Goal: Transaction & Acquisition: Purchase product/service

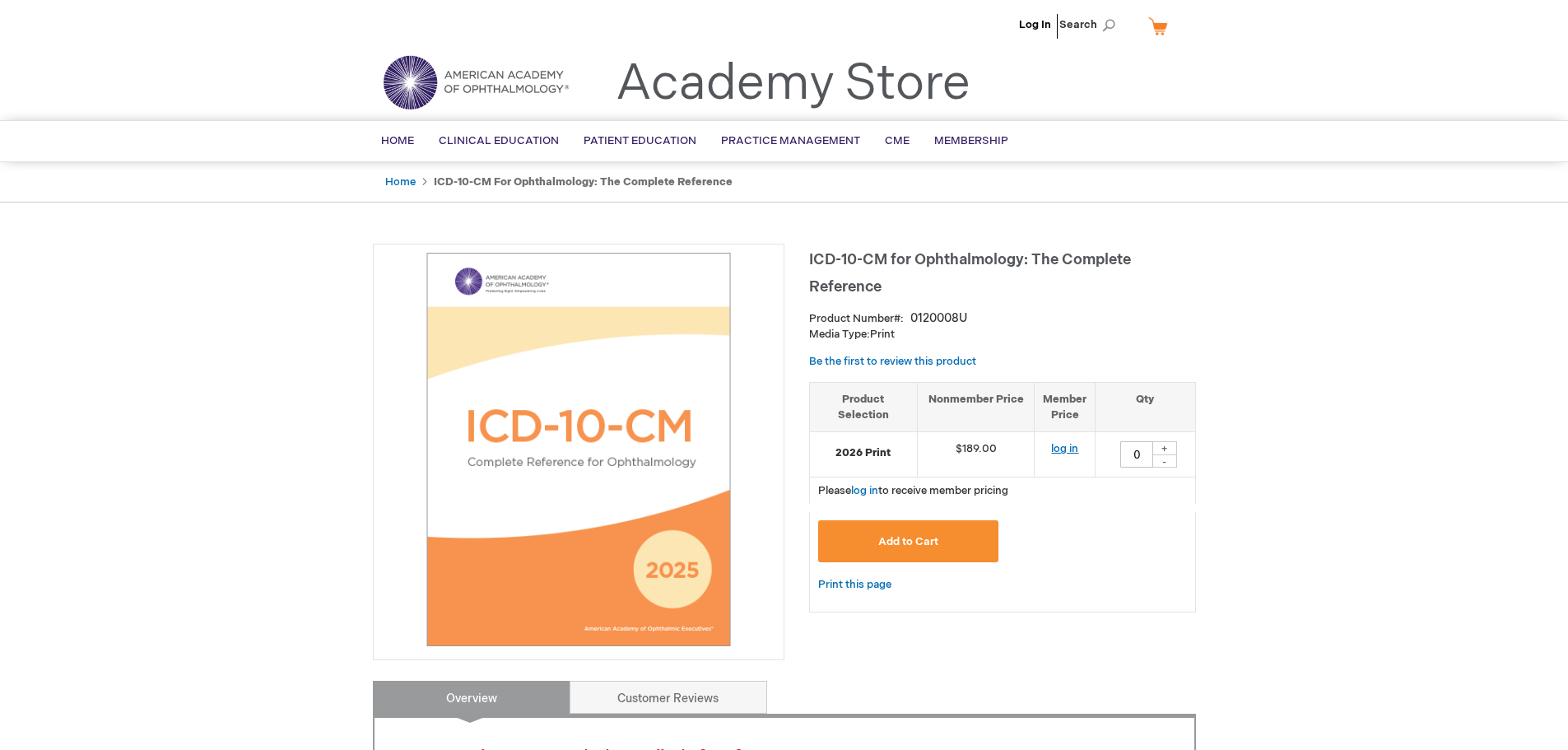
click at [1061, 448] on link "log in" at bounding box center [1065, 448] width 28 height 13
click at [918, 545] on span "Add to Cart" at bounding box center [908, 542] width 60 height 13
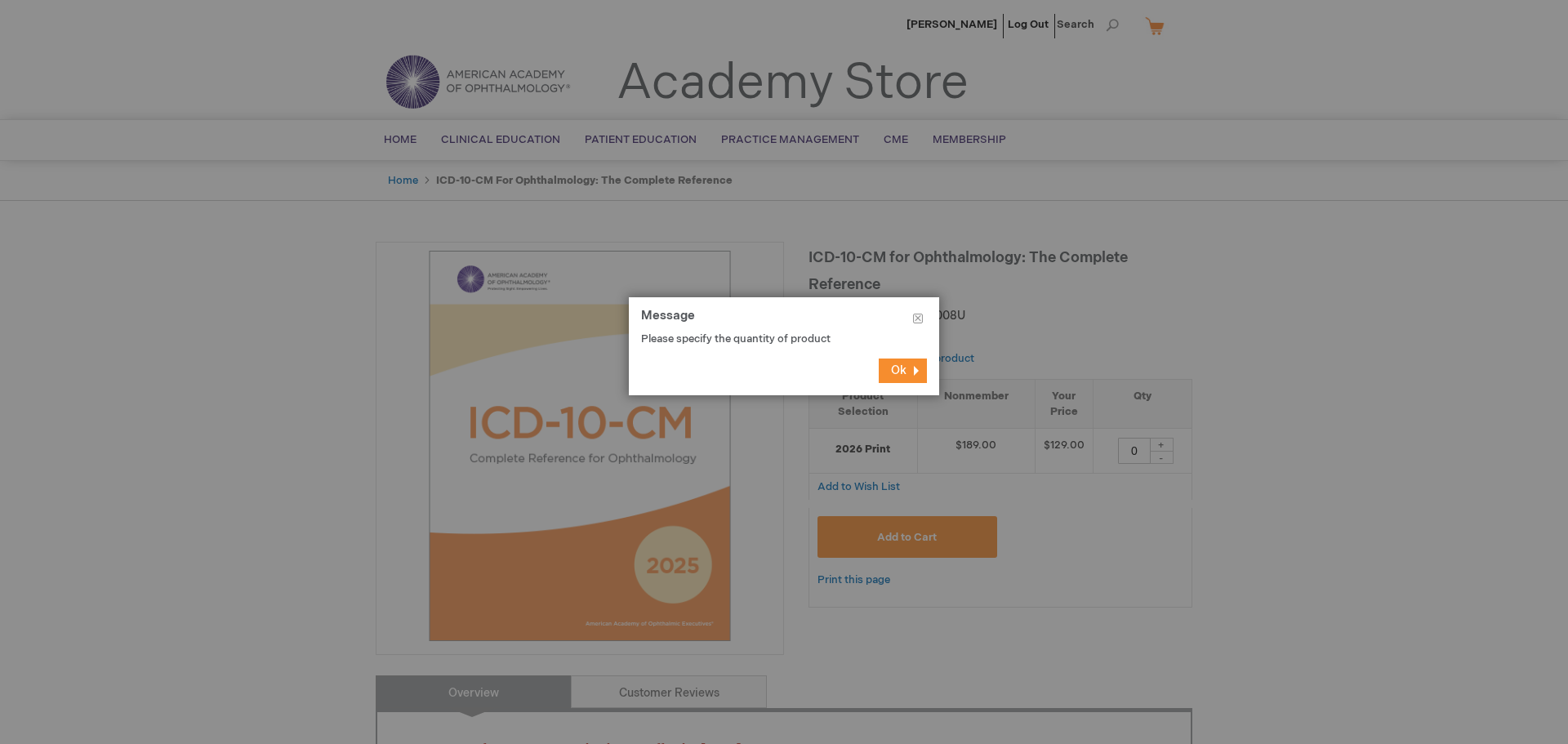
click at [900, 377] on span "Ok" at bounding box center [898, 370] width 16 height 14
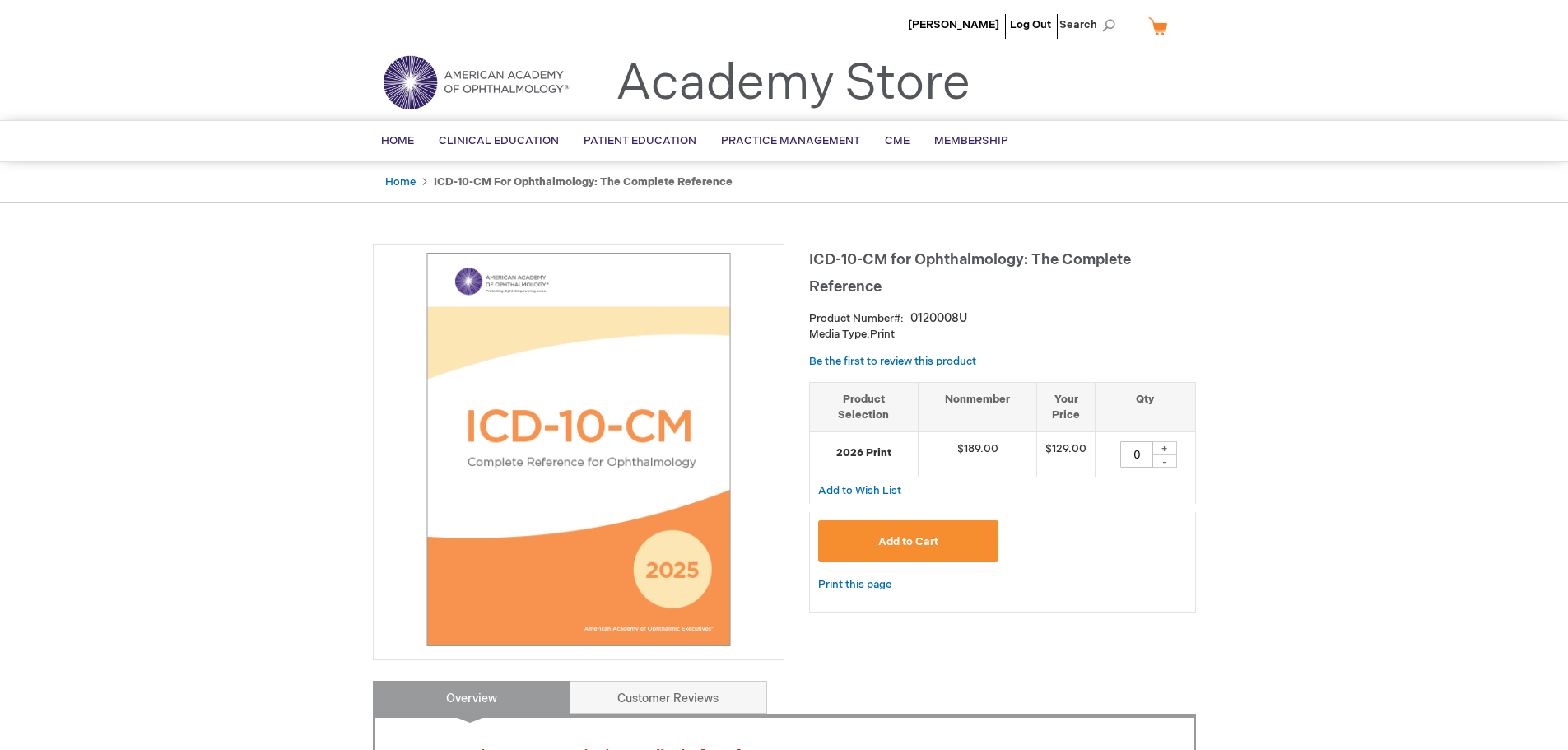
click at [1168, 447] on div "+" at bounding box center [1165, 448] width 25 height 14
type input "1"
click at [945, 552] on button "Add to Cart" at bounding box center [908, 541] width 181 height 42
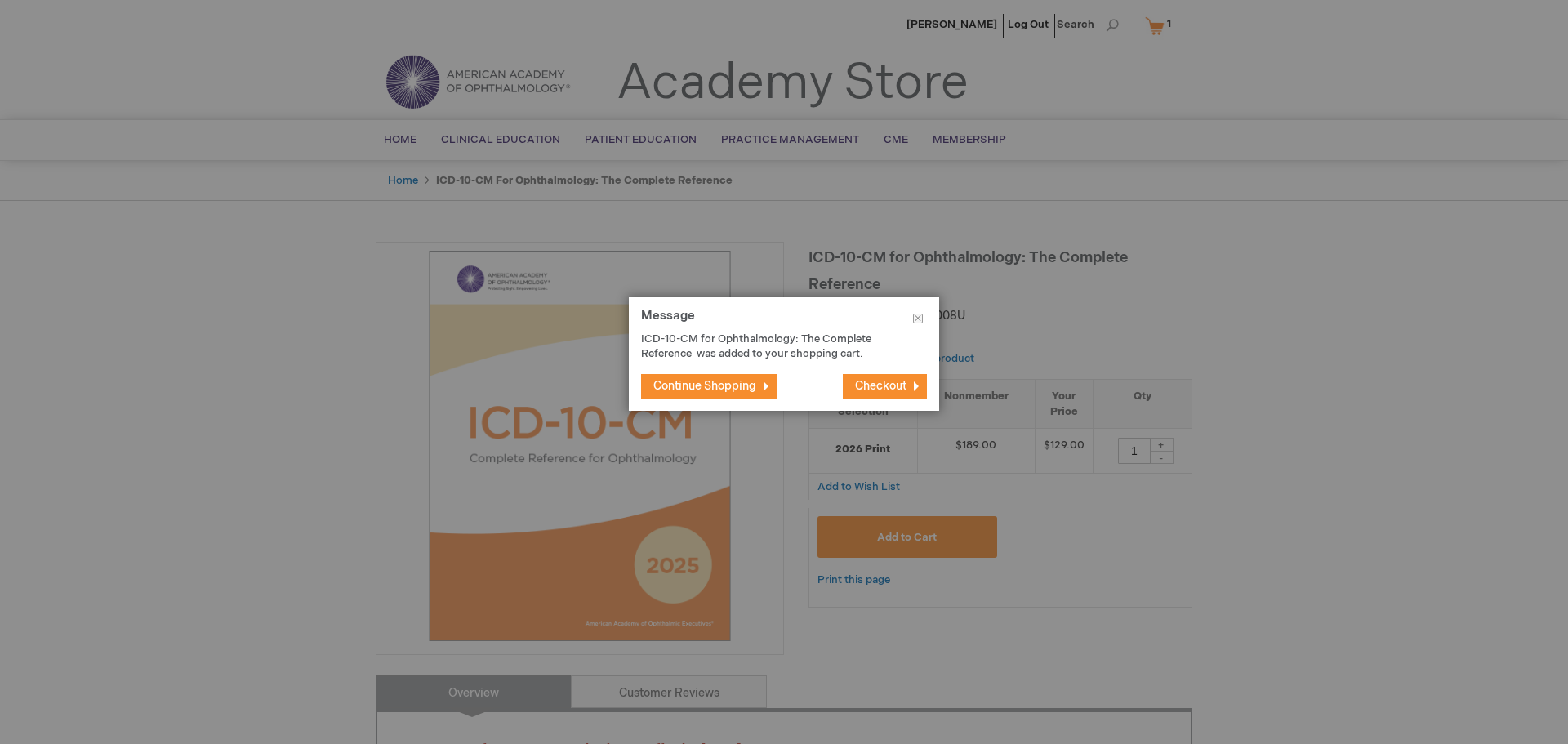
click at [876, 386] on span "Checkout" at bounding box center [880, 385] width 51 height 14
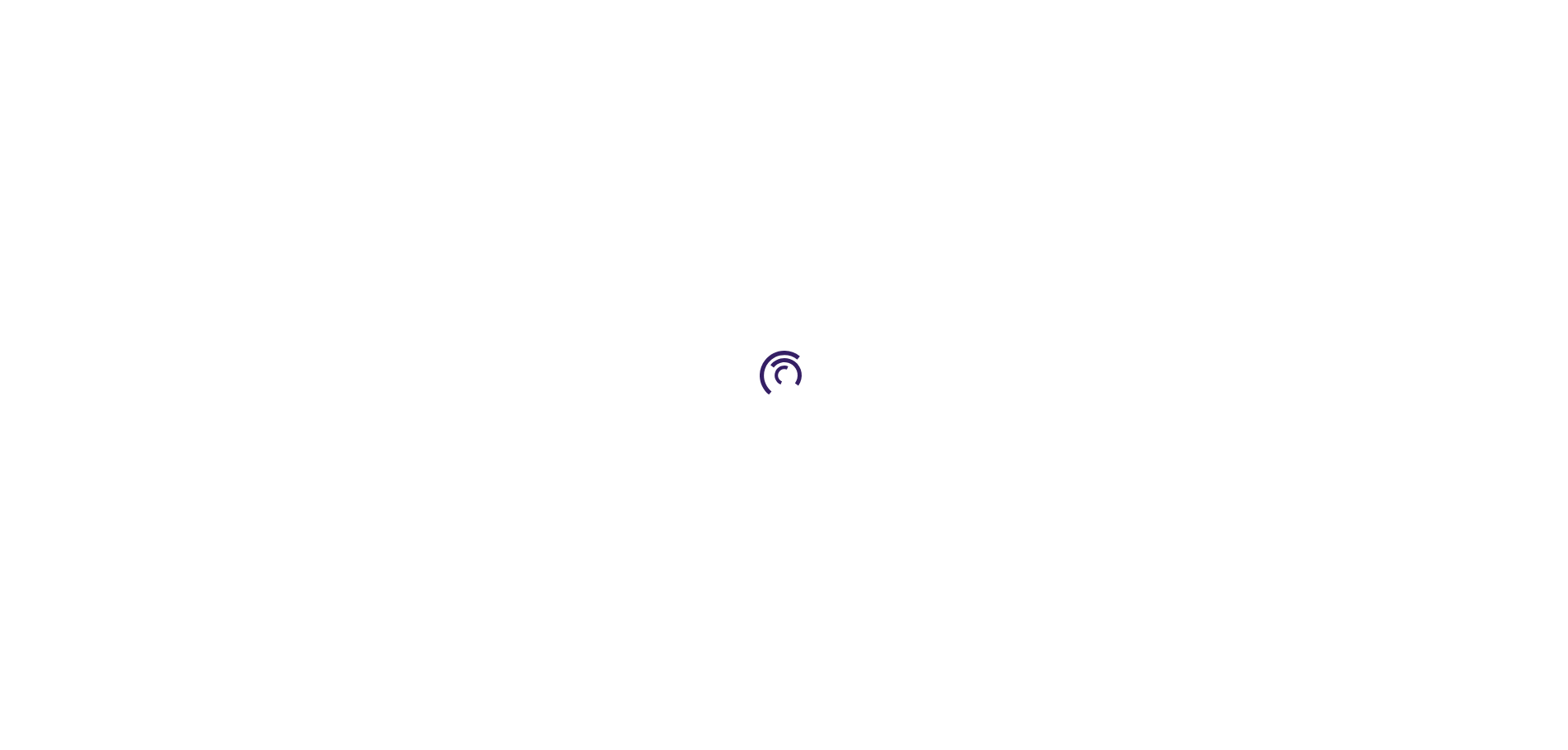
select select "US"
select select "23"
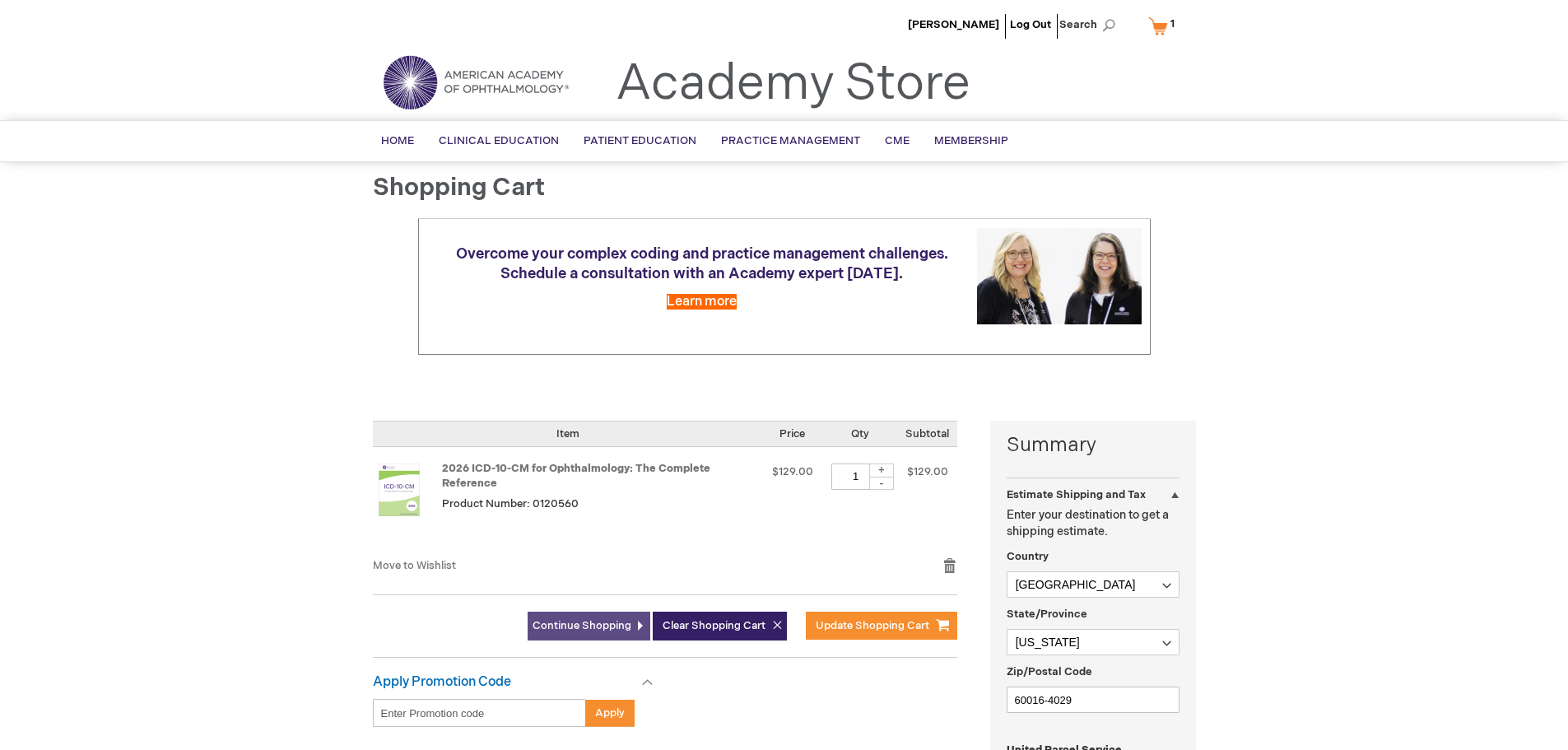
click at [579, 616] on link "Continue Shopping" at bounding box center [589, 626] width 123 height 28
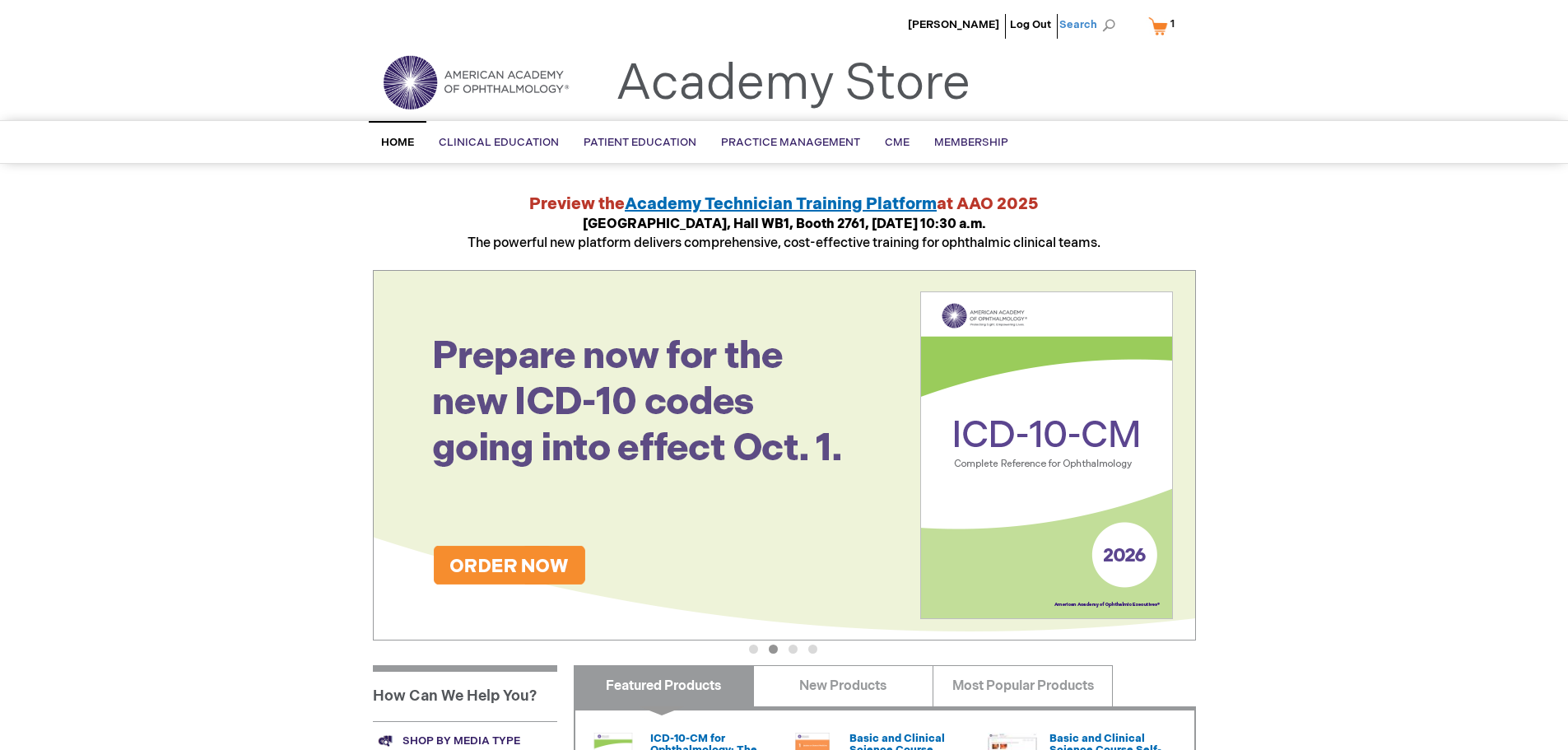
click at [1089, 28] on span "Search" at bounding box center [1090, 24] width 63 height 33
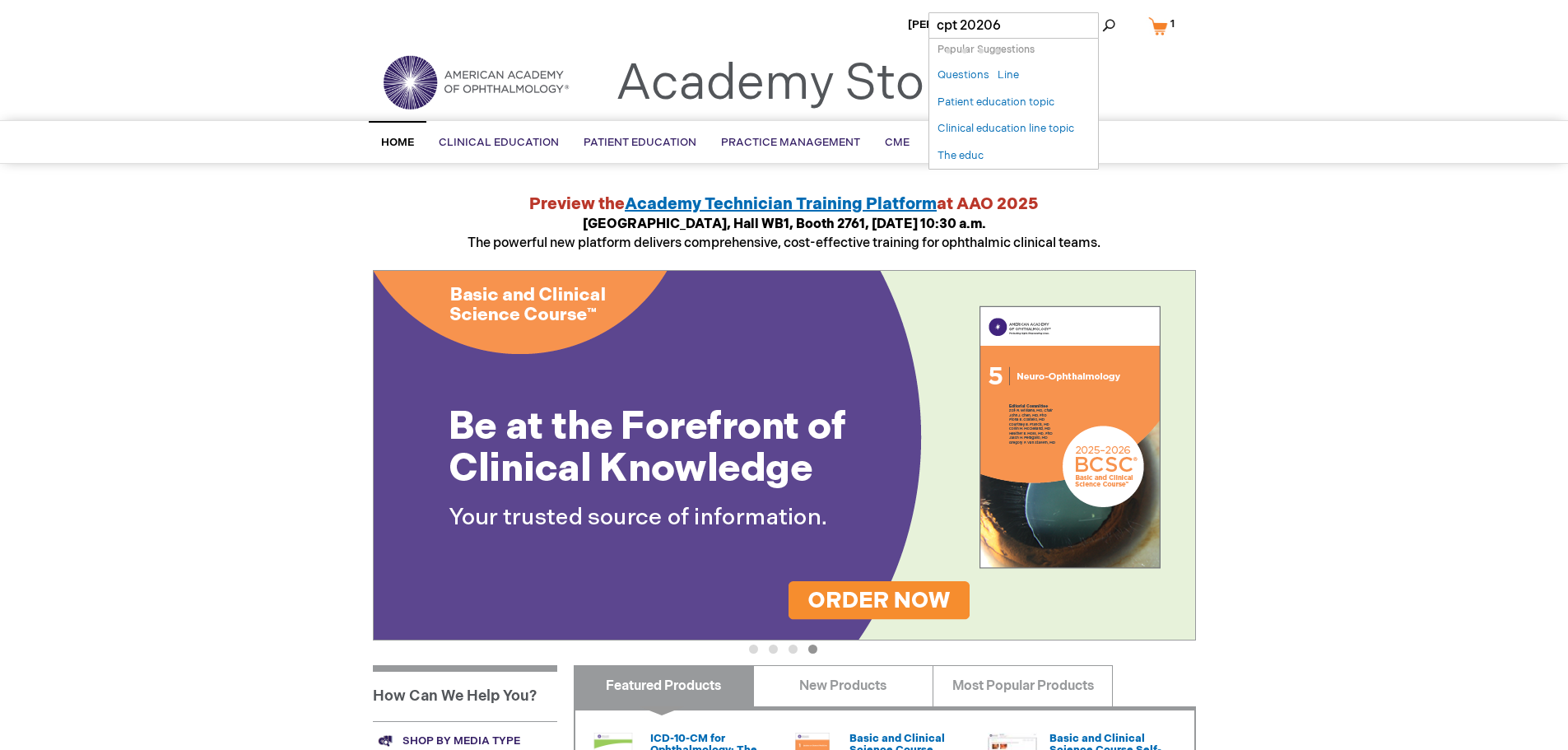
type input "cpt 20206"
click at [1102, 13] on button "Search" at bounding box center [1109, 26] width 13 height 27
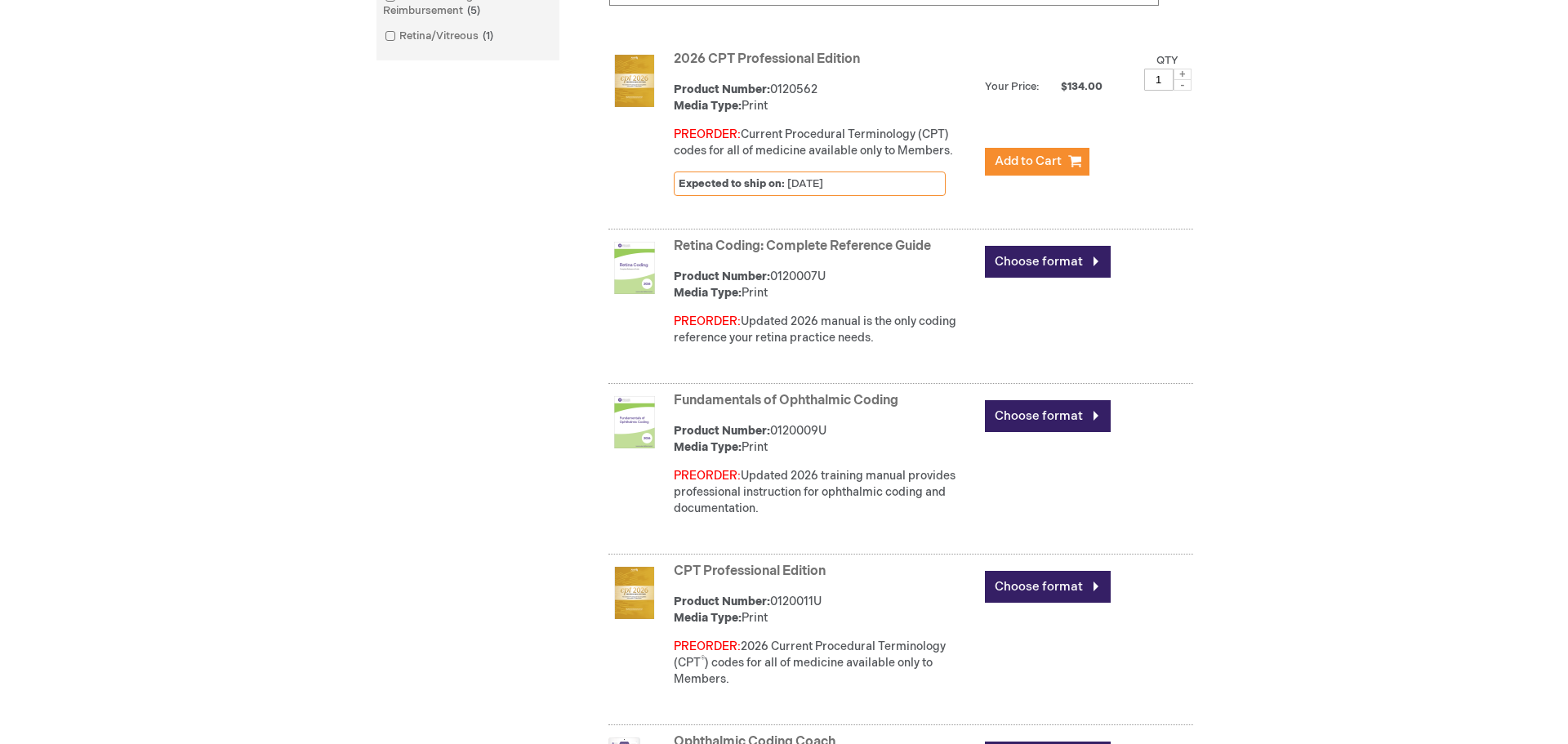
scroll to position [245, 0]
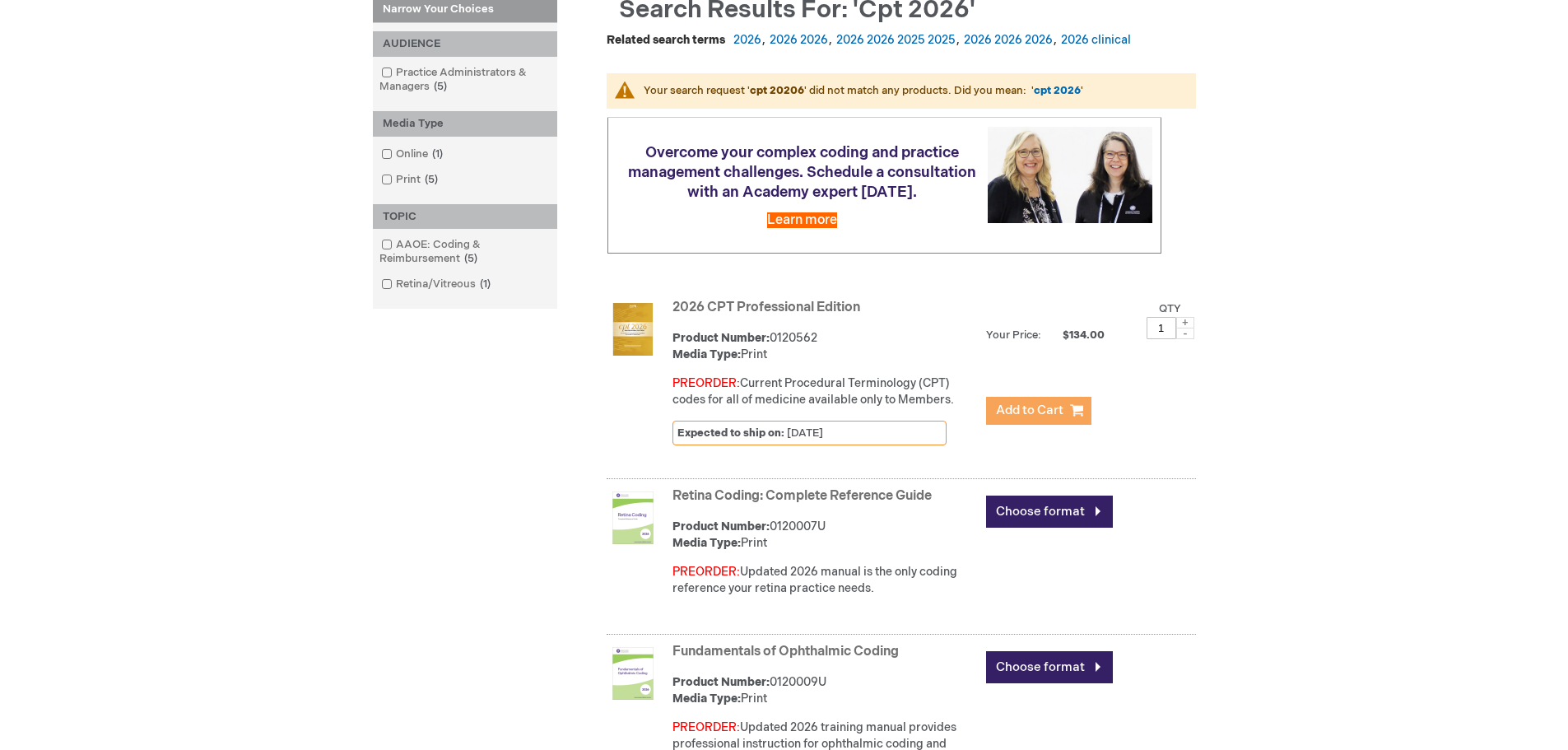
click at [1034, 417] on span "Add to Cart" at bounding box center [1029, 410] width 68 height 16
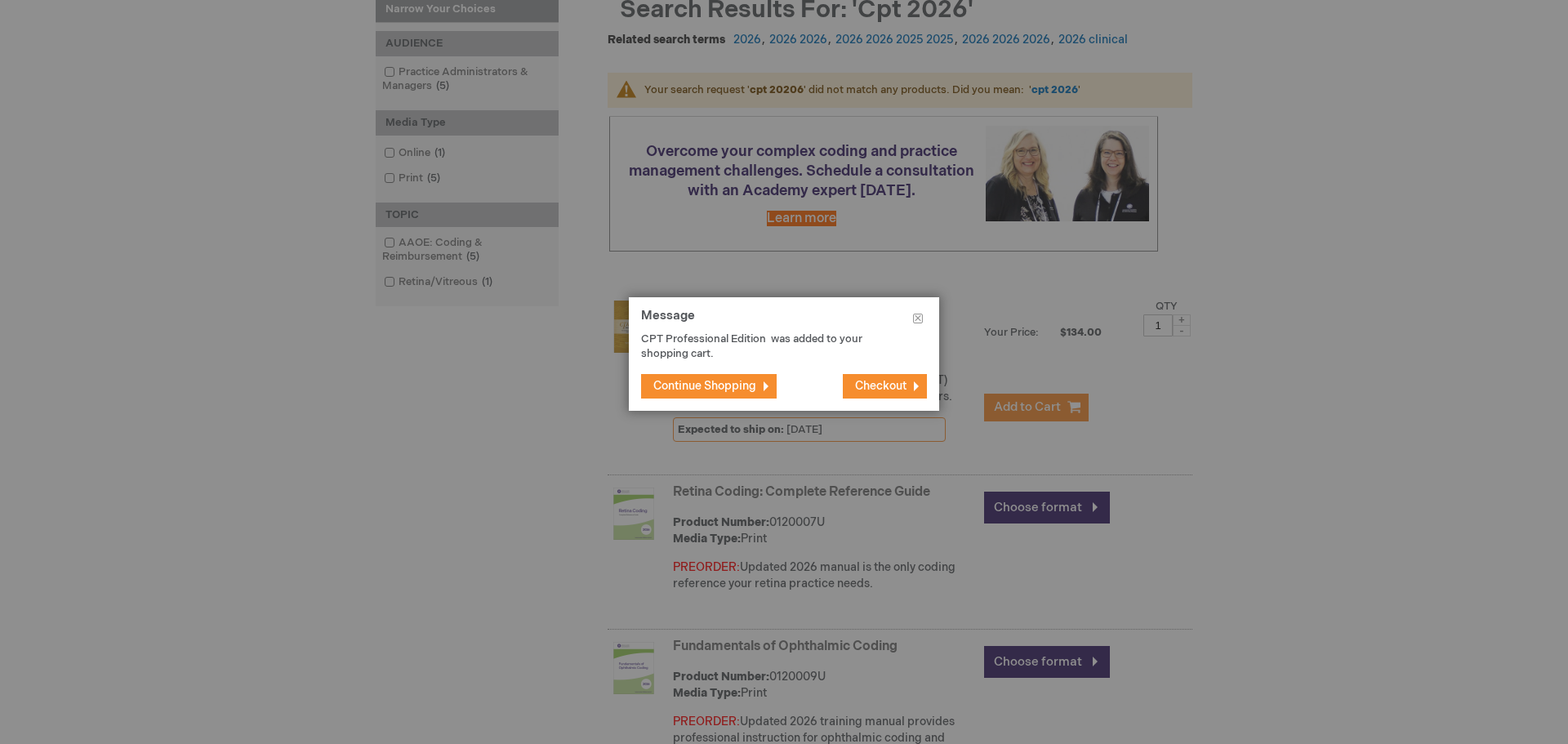
click at [885, 389] on span "Checkout" at bounding box center [880, 385] width 51 height 14
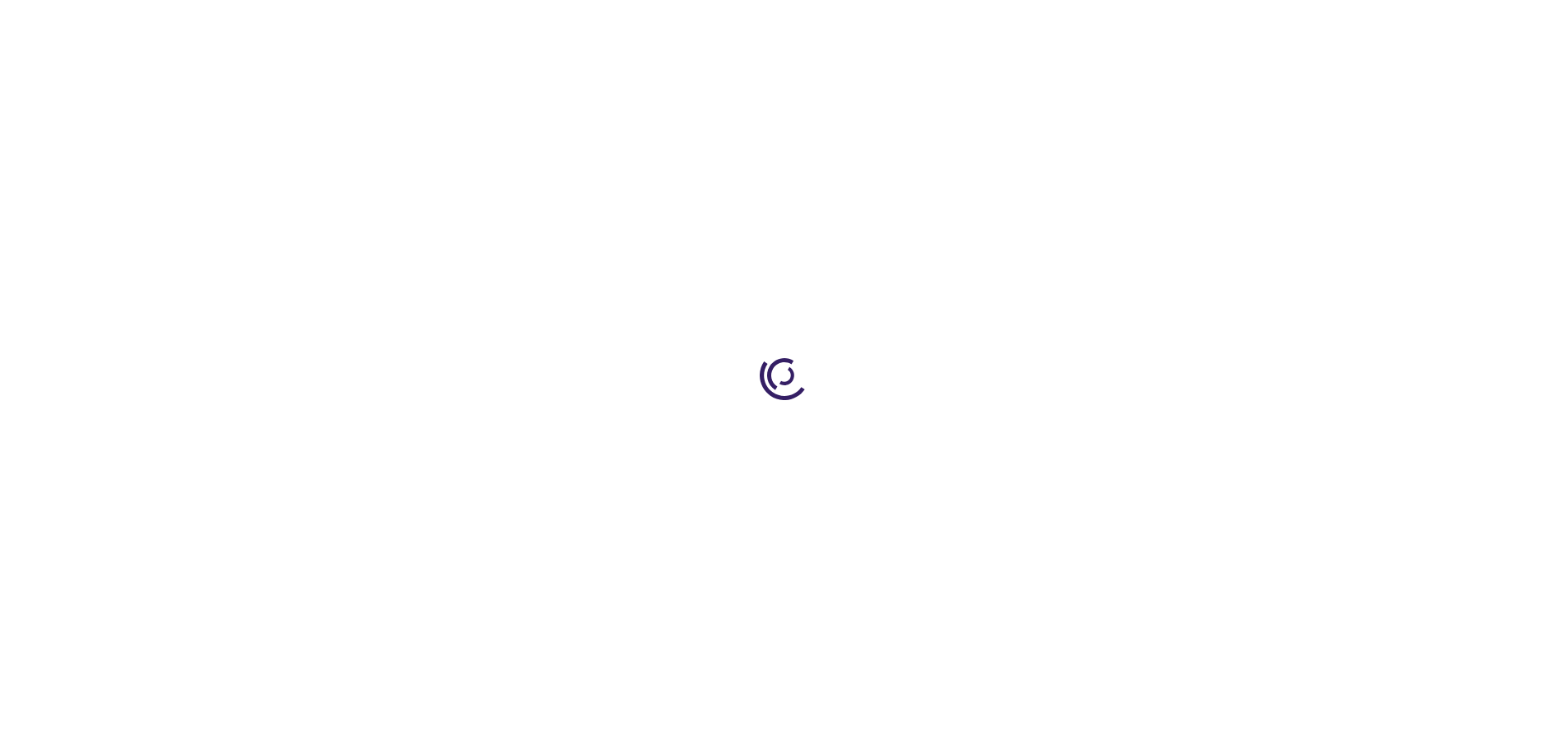
select select "US"
select select "23"
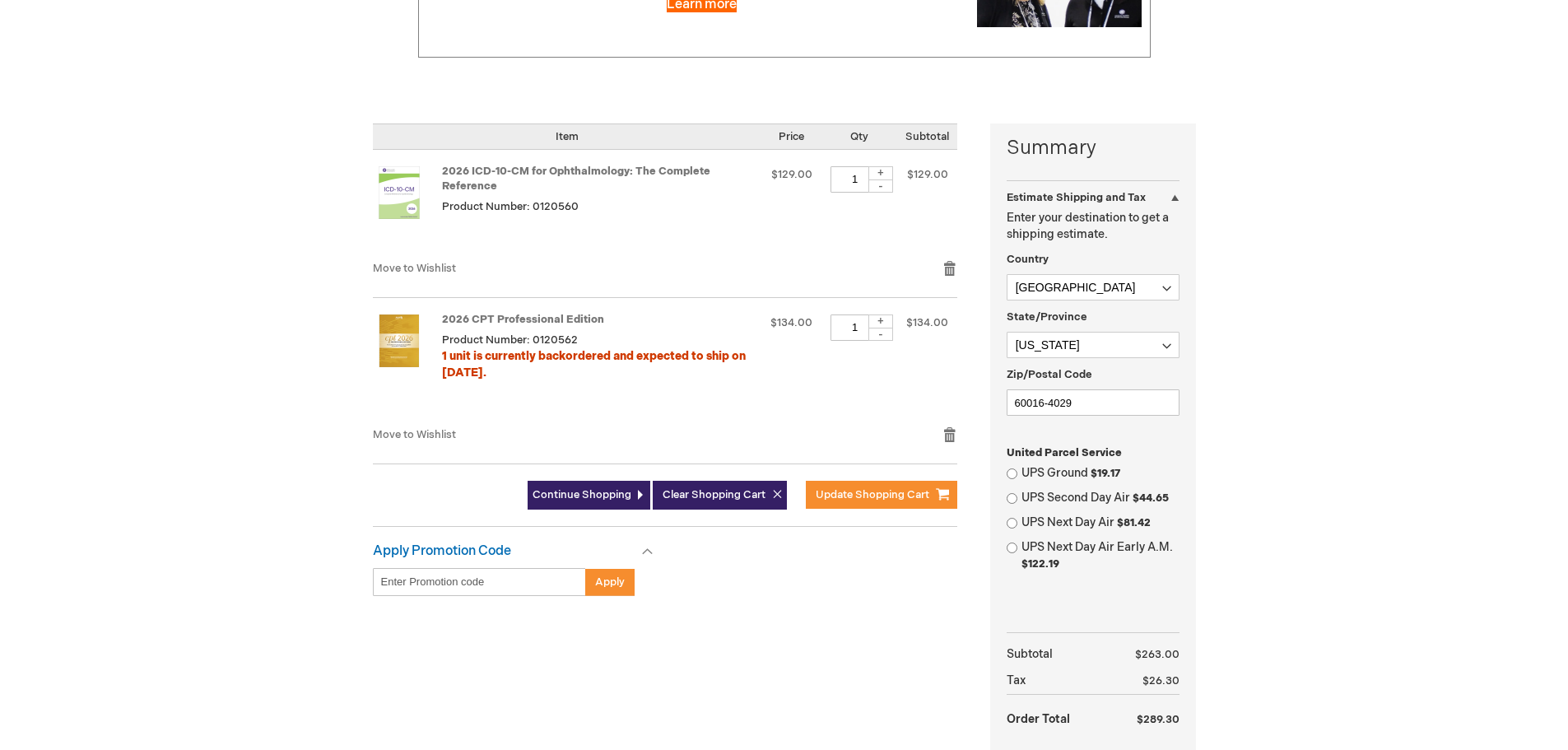
scroll to position [329, 0]
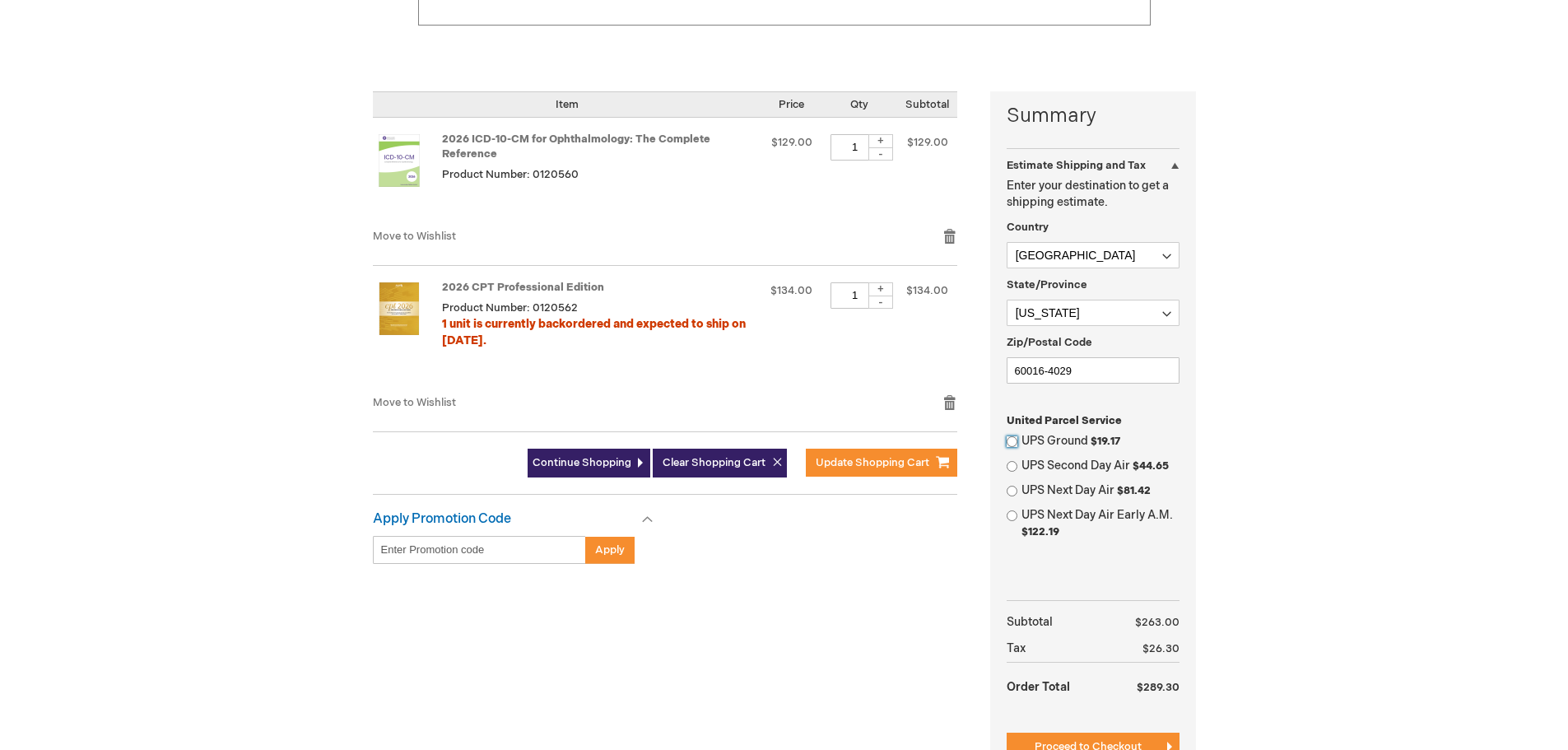
click at [1014, 440] on input "UPS Ground $19.17" at bounding box center [1011, 441] width 11 height 11
radio input "true"
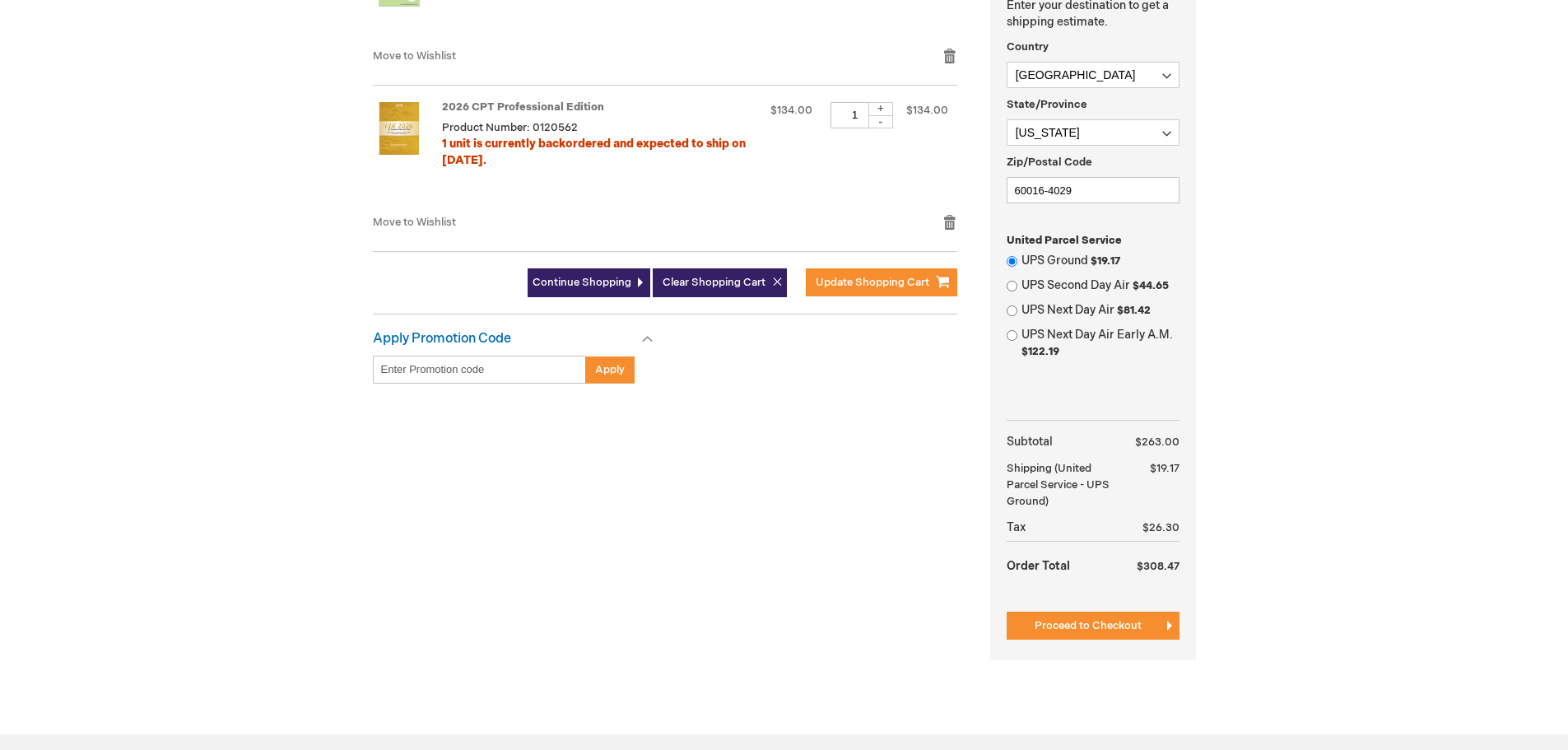
scroll to position [508, 0]
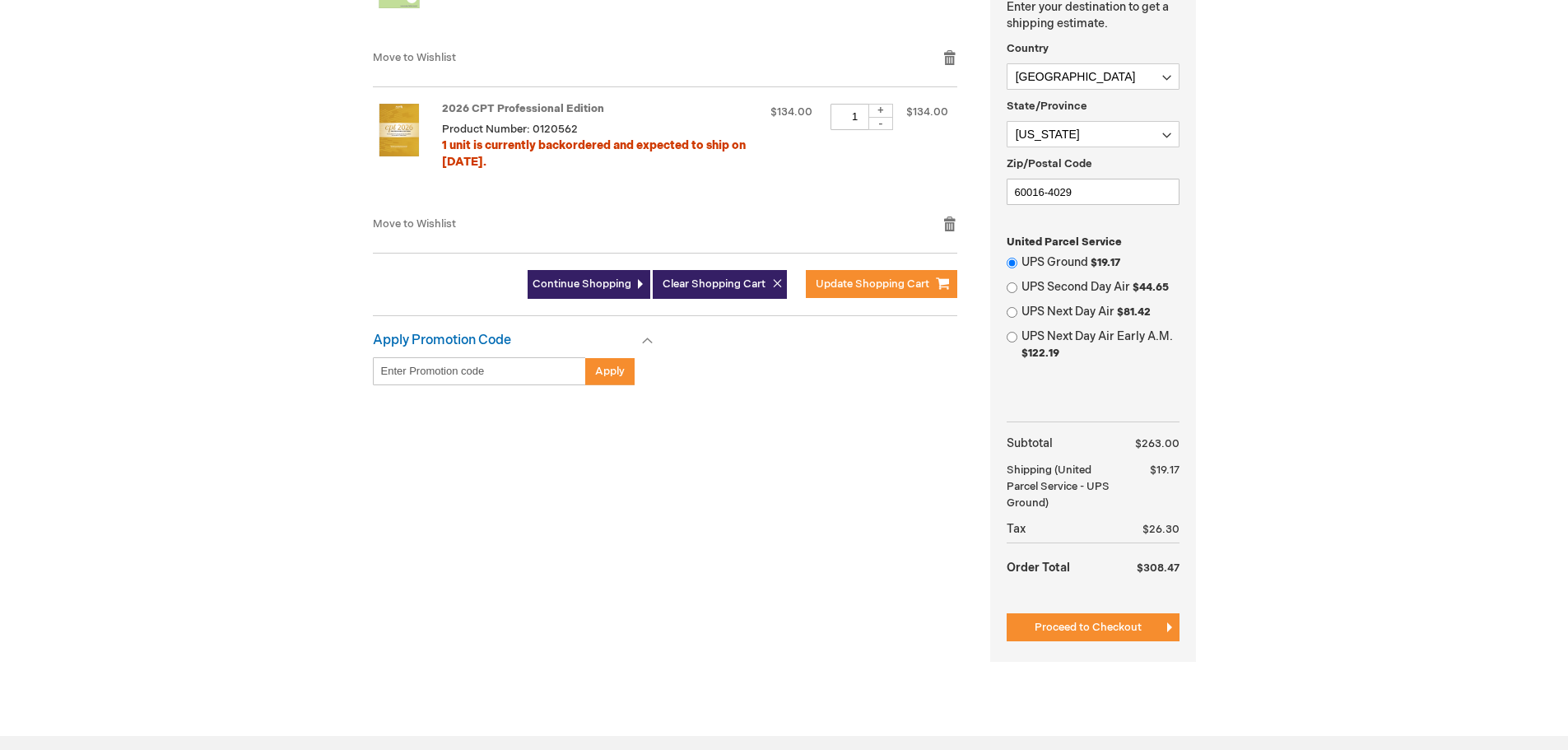
click at [457, 374] on input "Enter discount code" at bounding box center [479, 372] width 213 height 28
click at [488, 367] on input "Enter discount code" at bounding box center [479, 372] width 213 height 28
drag, startPoint x: 488, startPoint y: 371, endPoint x: 364, endPoint y: 396, distance: 126.5
click at [345, 380] on div "[PERSON_NAME] Log Out Search My Cart 2 2 items CLOSE RECENTLY ADDED ITEM(S) Clo…" at bounding box center [784, 245] width 1568 height 1505
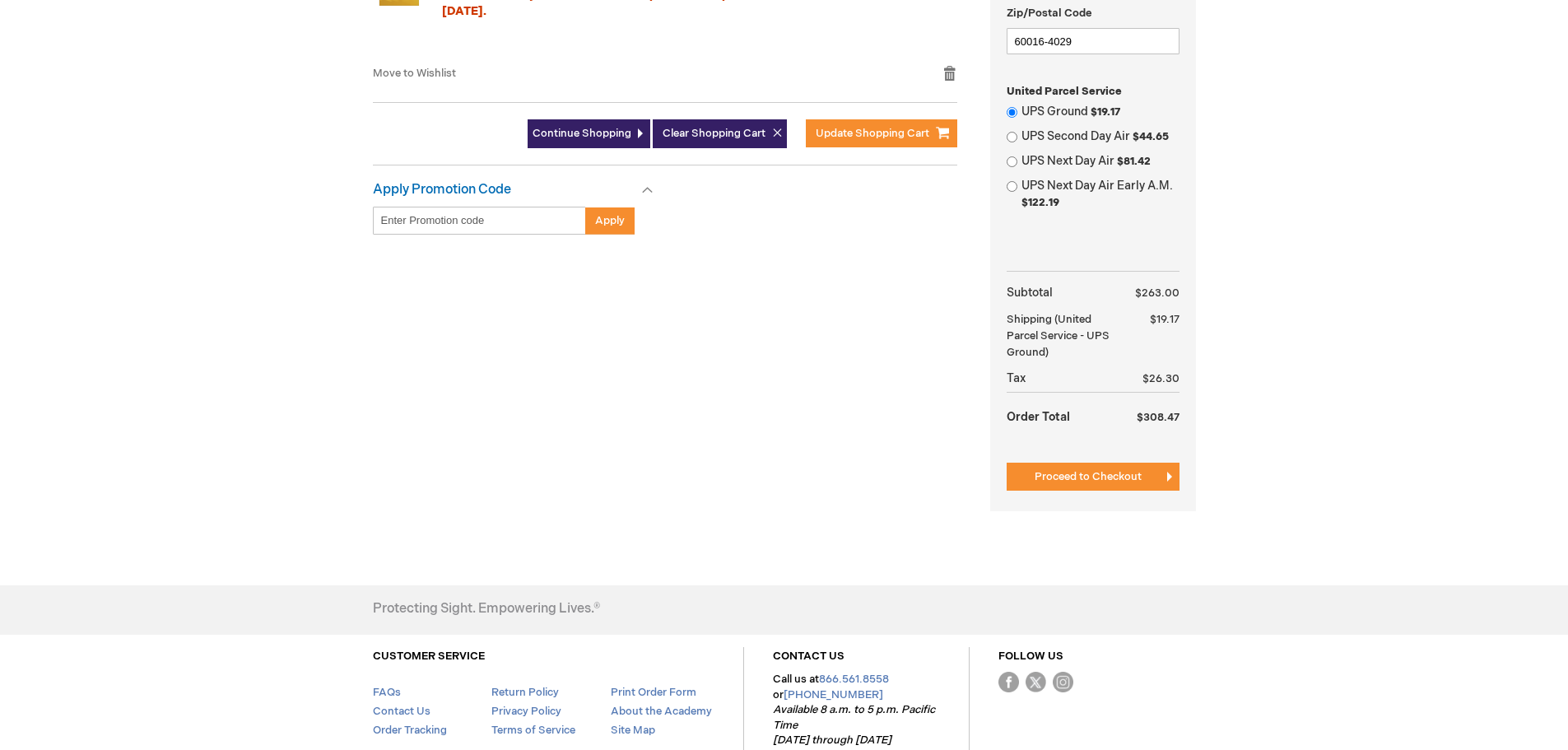
scroll to position [672, 0]
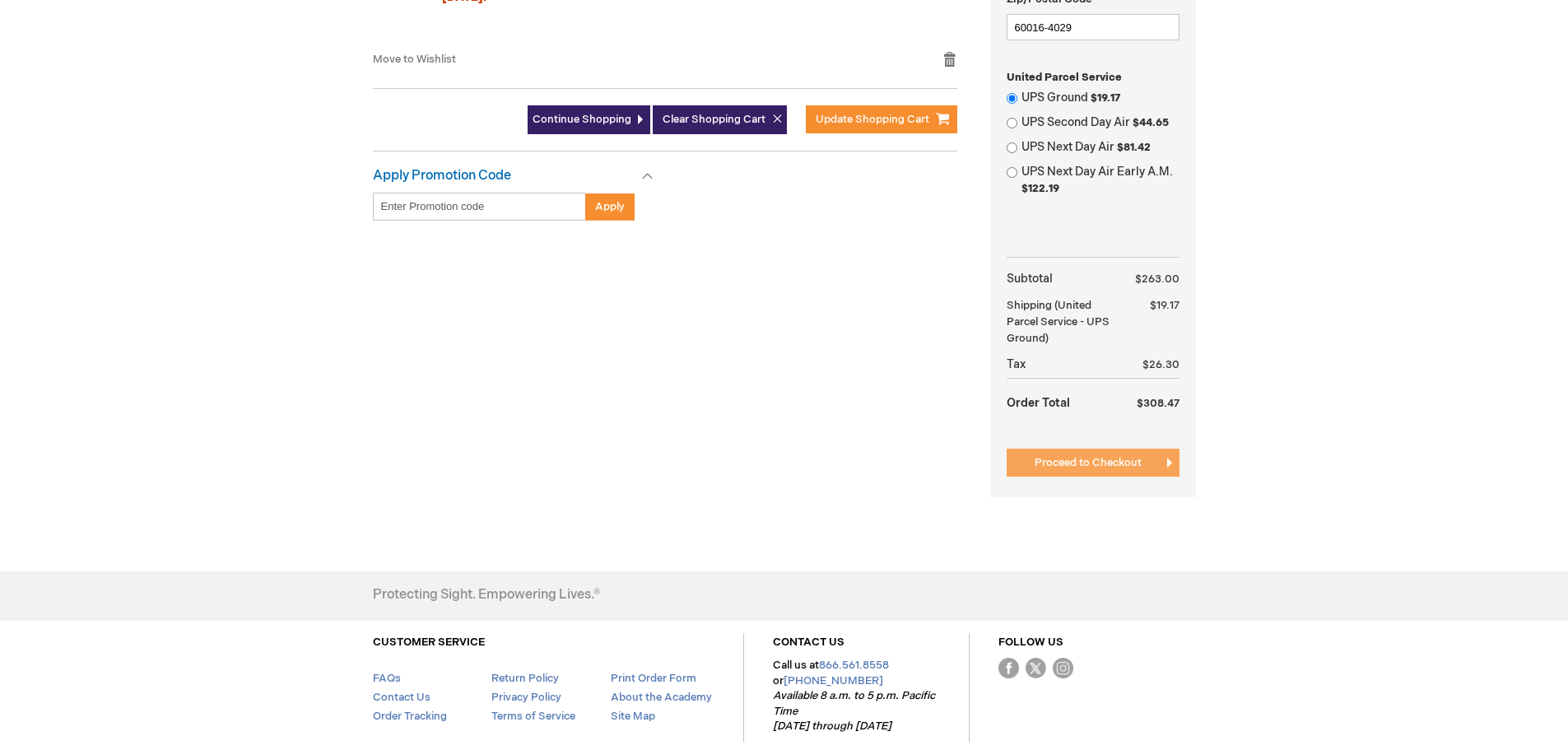
click at [1114, 466] on span "Proceed to Checkout" at bounding box center [1088, 463] width 107 height 13
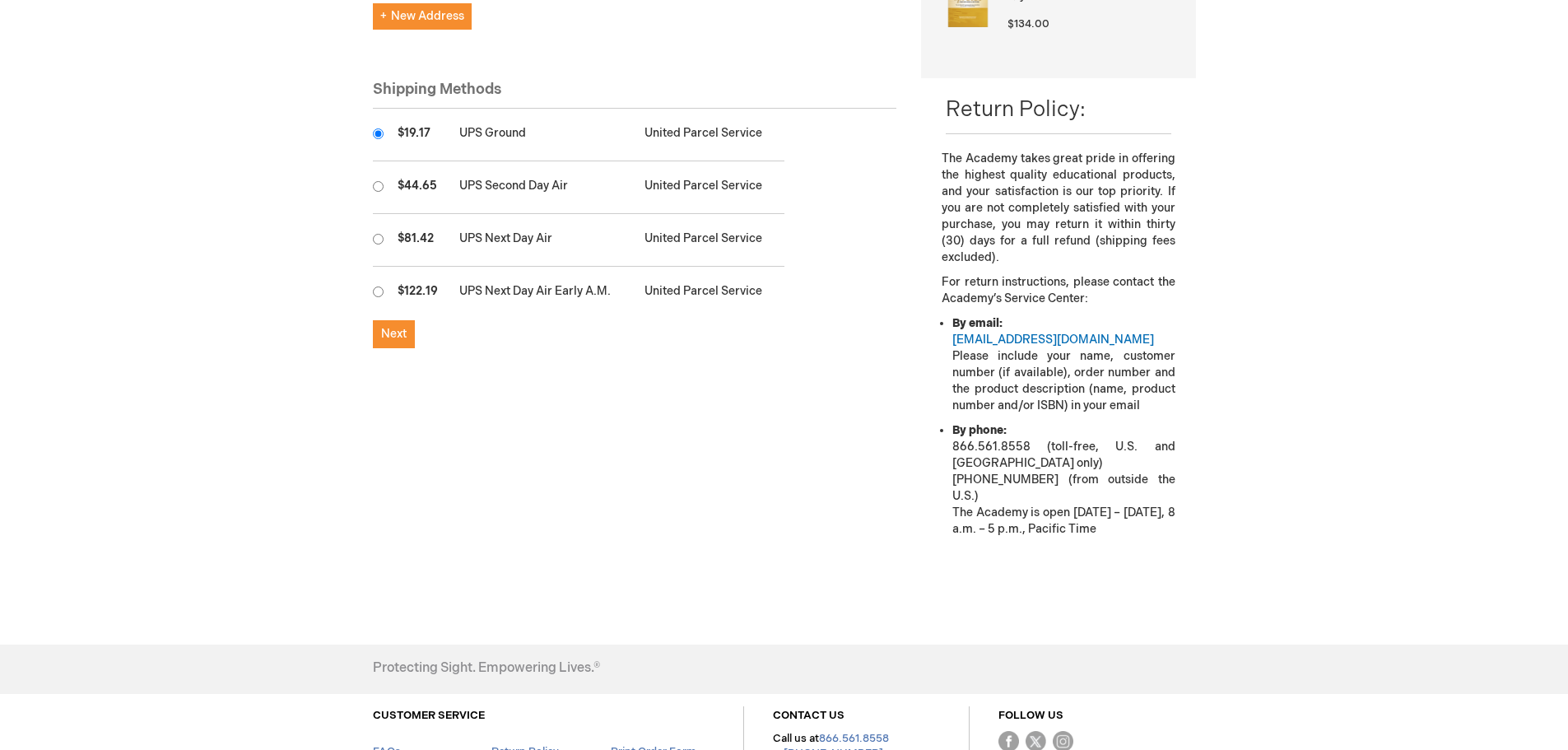
scroll to position [576, 0]
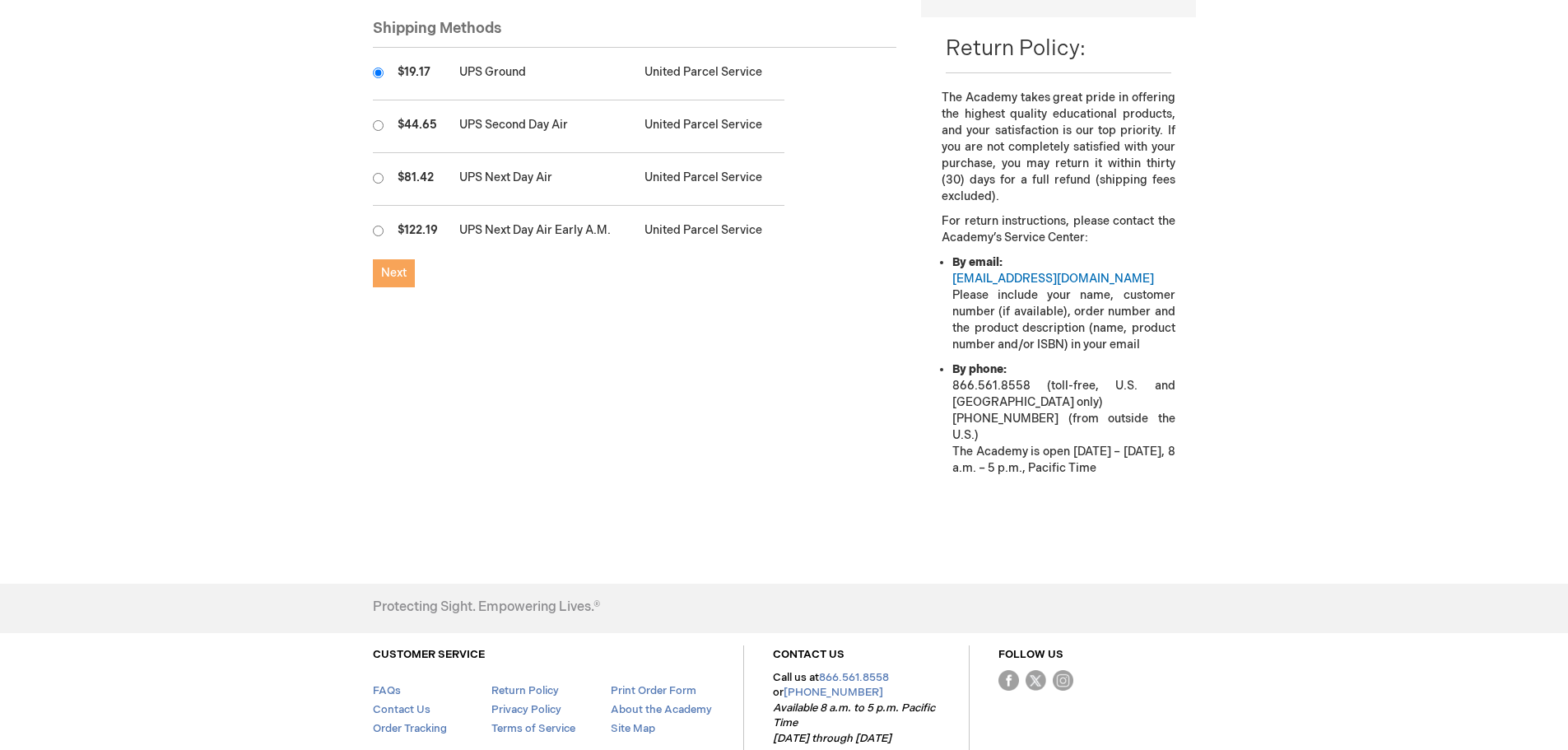
click at [387, 266] on span "Next" at bounding box center [393, 272] width 26 height 14
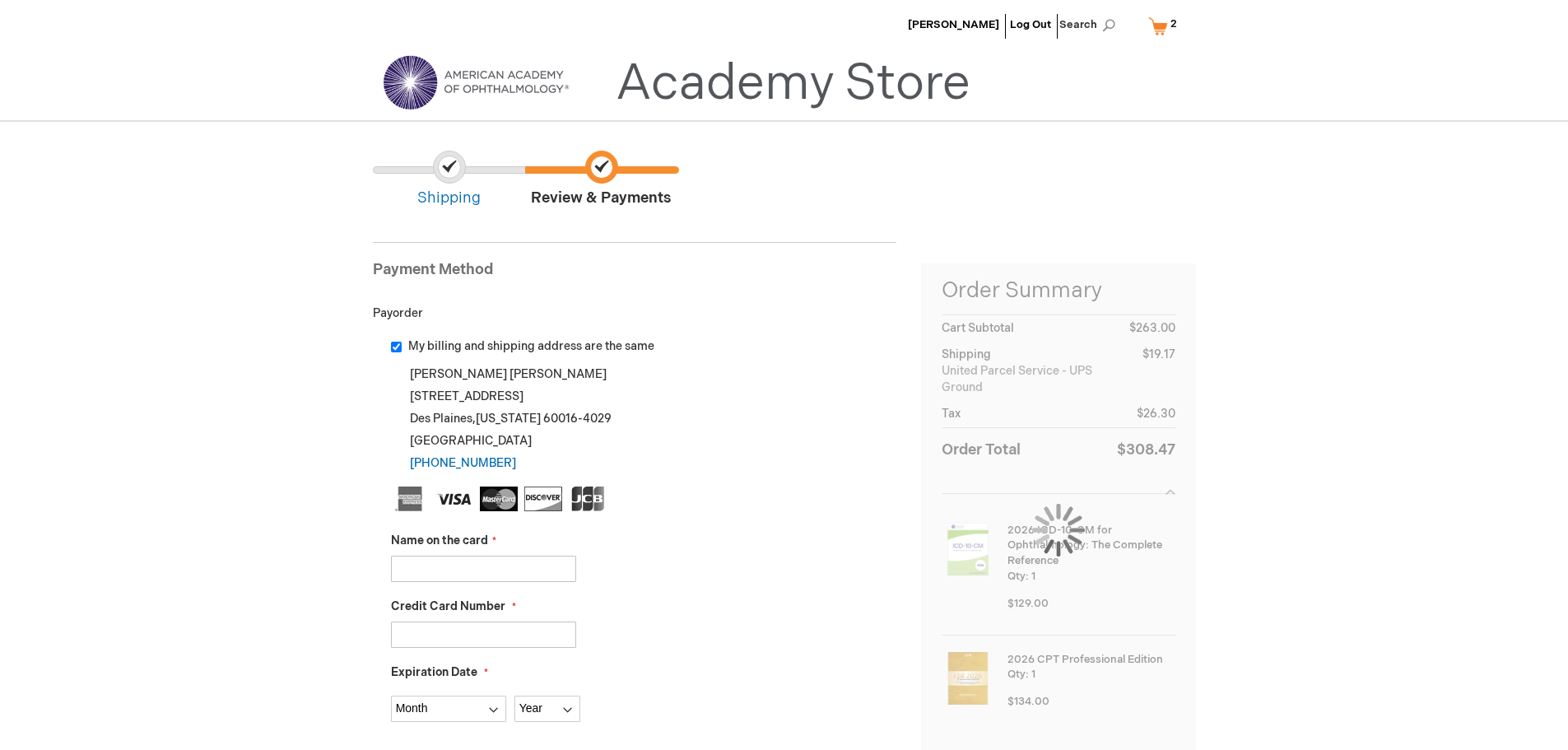
click at [415, 565] on input "Name on the card" at bounding box center [483, 569] width 185 height 27
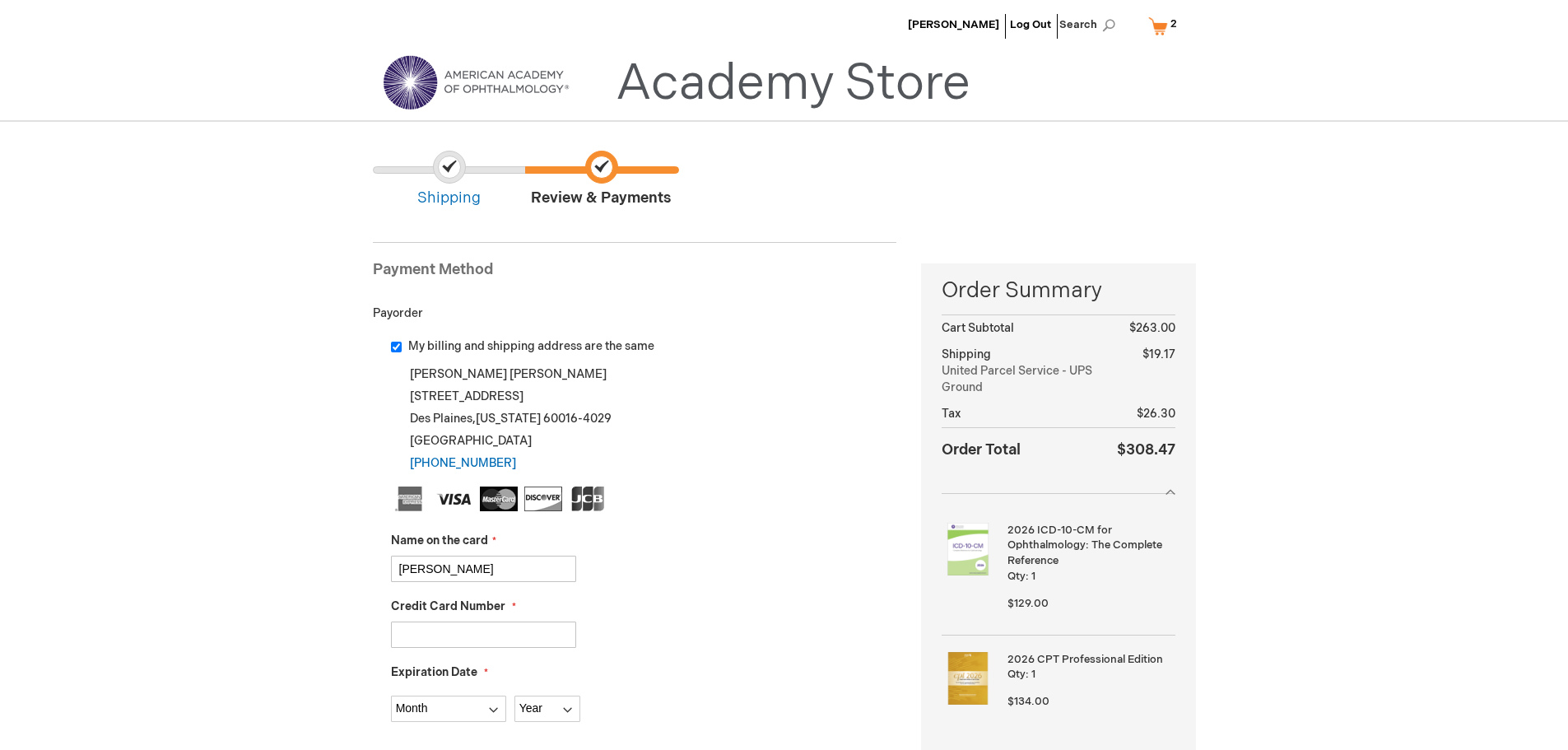
type input "James Katz"
click at [409, 644] on input "Credit Card Number" at bounding box center [483, 635] width 185 height 27
type input "4246315243409602"
click at [491, 710] on select "Month 01 - January 02 - February 03 - March 04 - April 05 - May 06 - June 07 - …" at bounding box center [448, 709] width 115 height 27
select select "9"
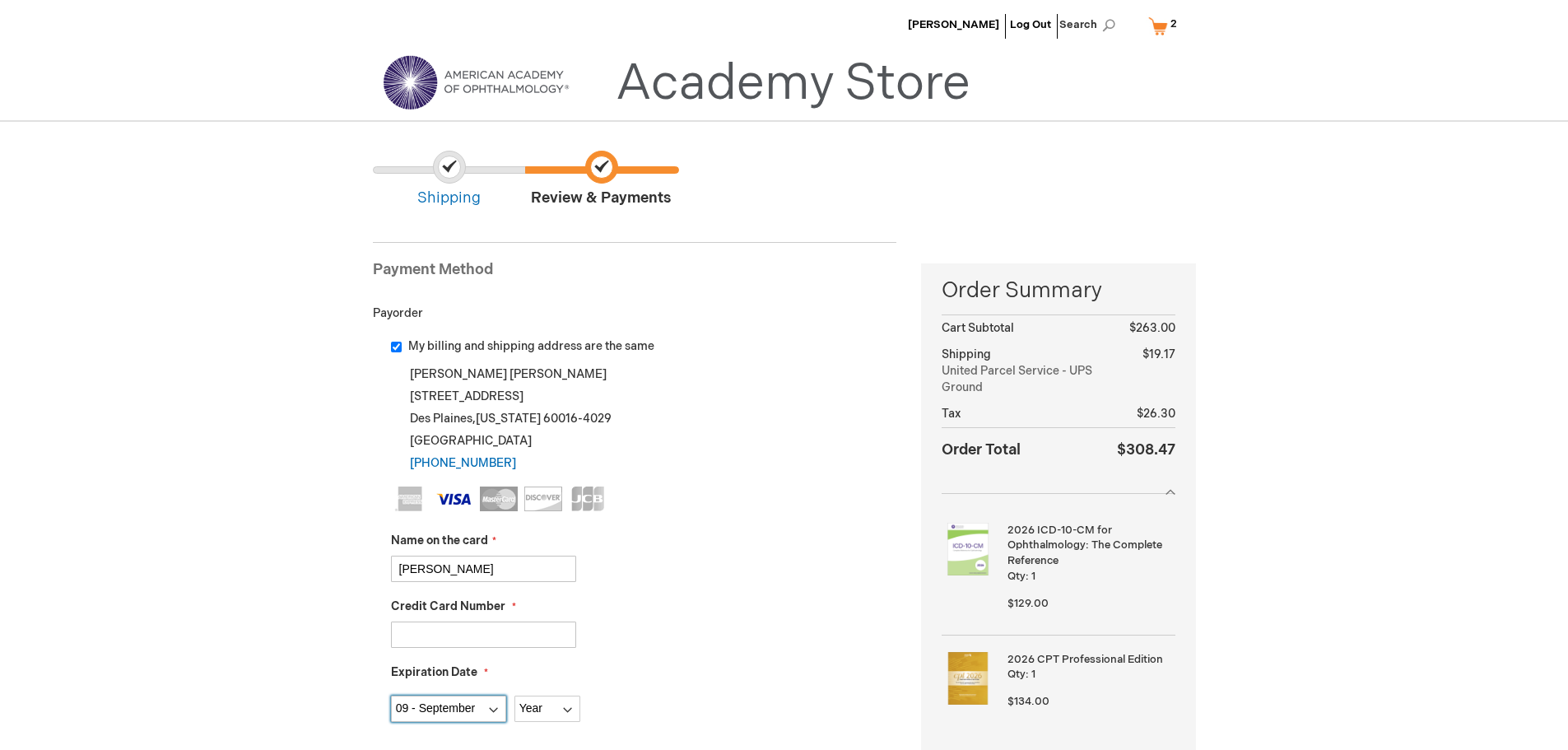
click at [391, 696] on select "Month 01 - January 02 - February 03 - March 04 - April 05 - May 06 - June 07 - …" at bounding box center [448, 709] width 115 height 27
click at [566, 703] on select "Year 2025 2026 2027 2028 2029 2030 2031 2032 2033 2034 2035" at bounding box center [547, 709] width 66 height 27
select select "2028"
click at [514, 696] on select "Year 2025 2026 2027 2028 2029 2030 2031 2032 2033 2034 2035" at bounding box center [547, 709] width 66 height 27
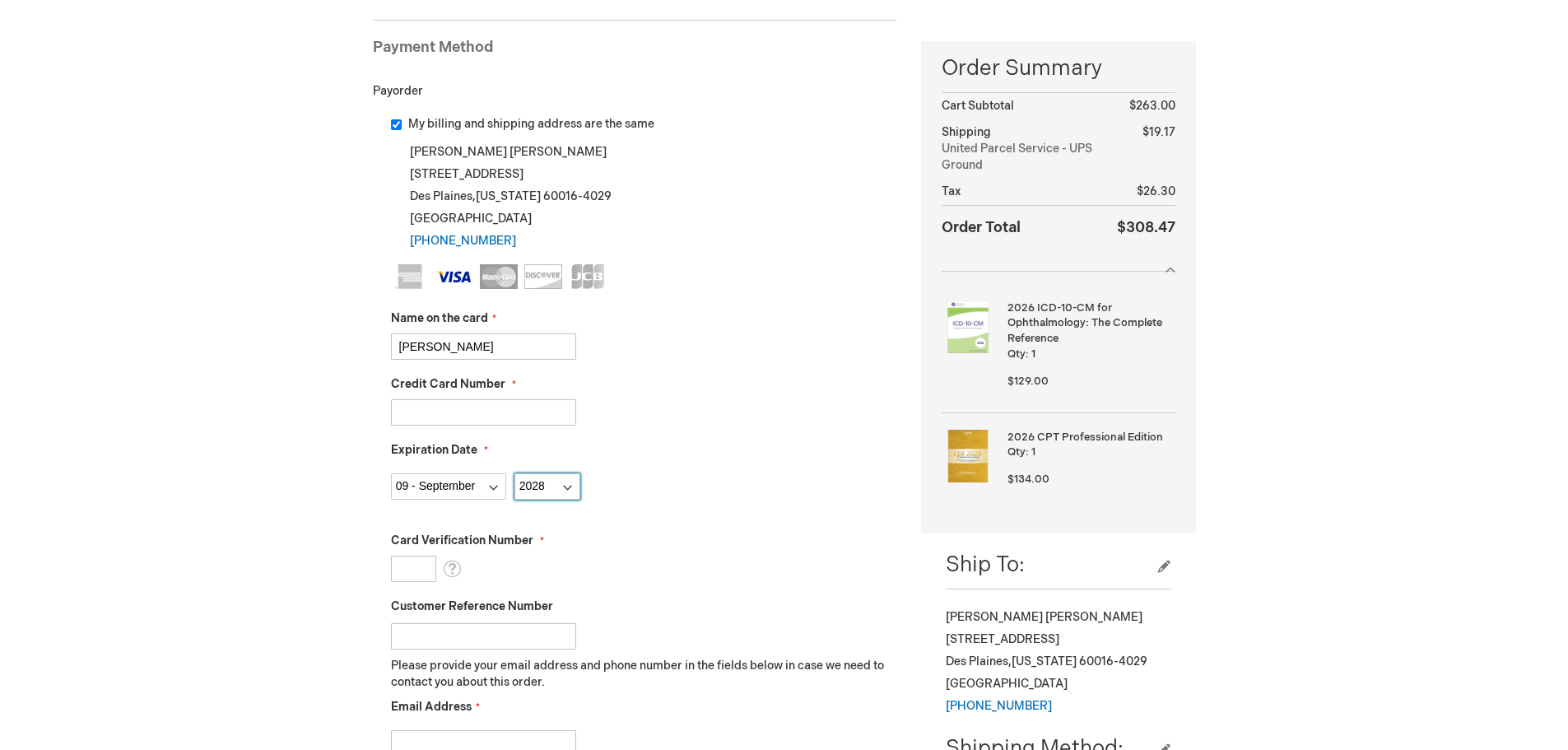
scroll to position [247, 0]
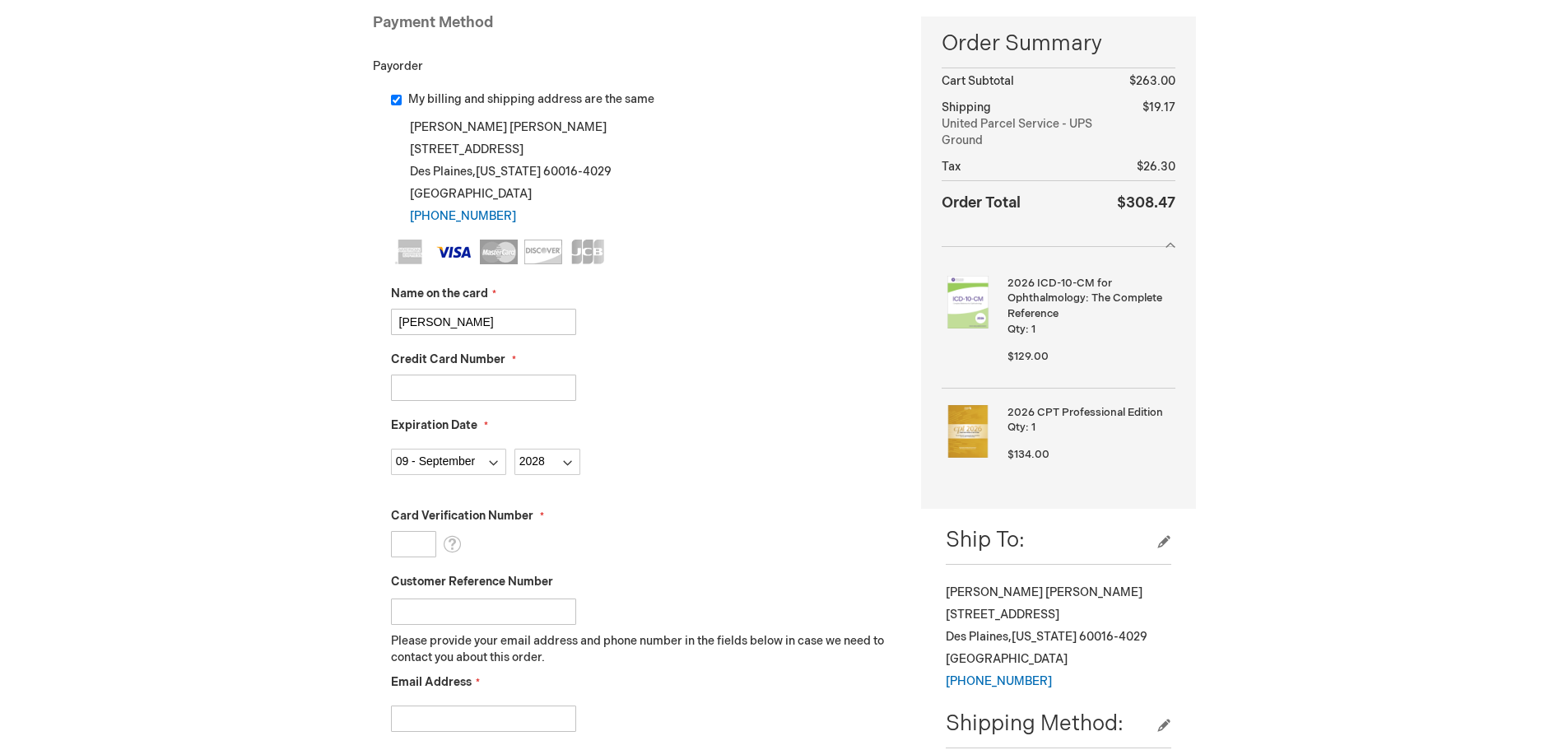
click at [422, 540] on input "Card Verification Number" at bounding box center [413, 545] width 45 height 27
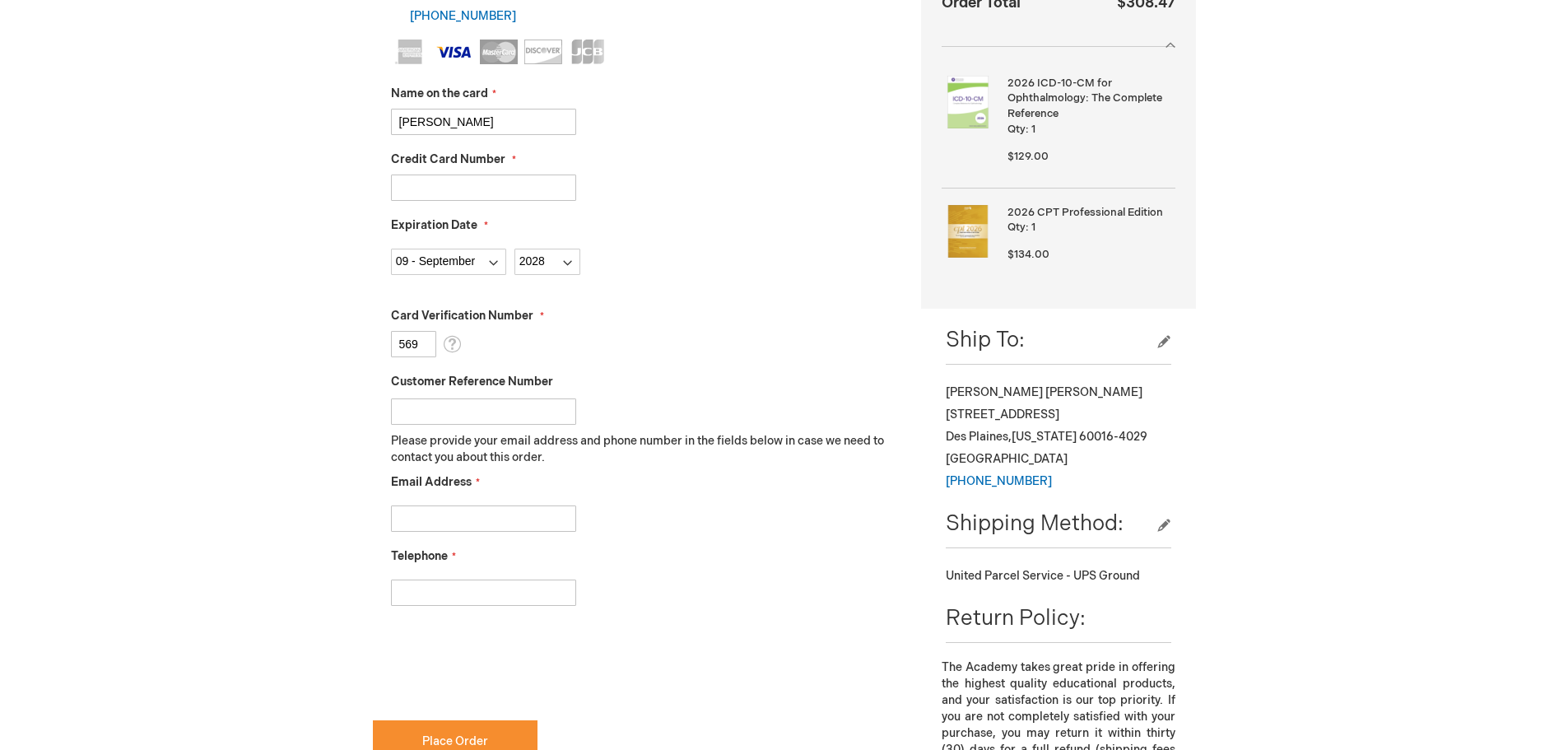
scroll to position [494, 0]
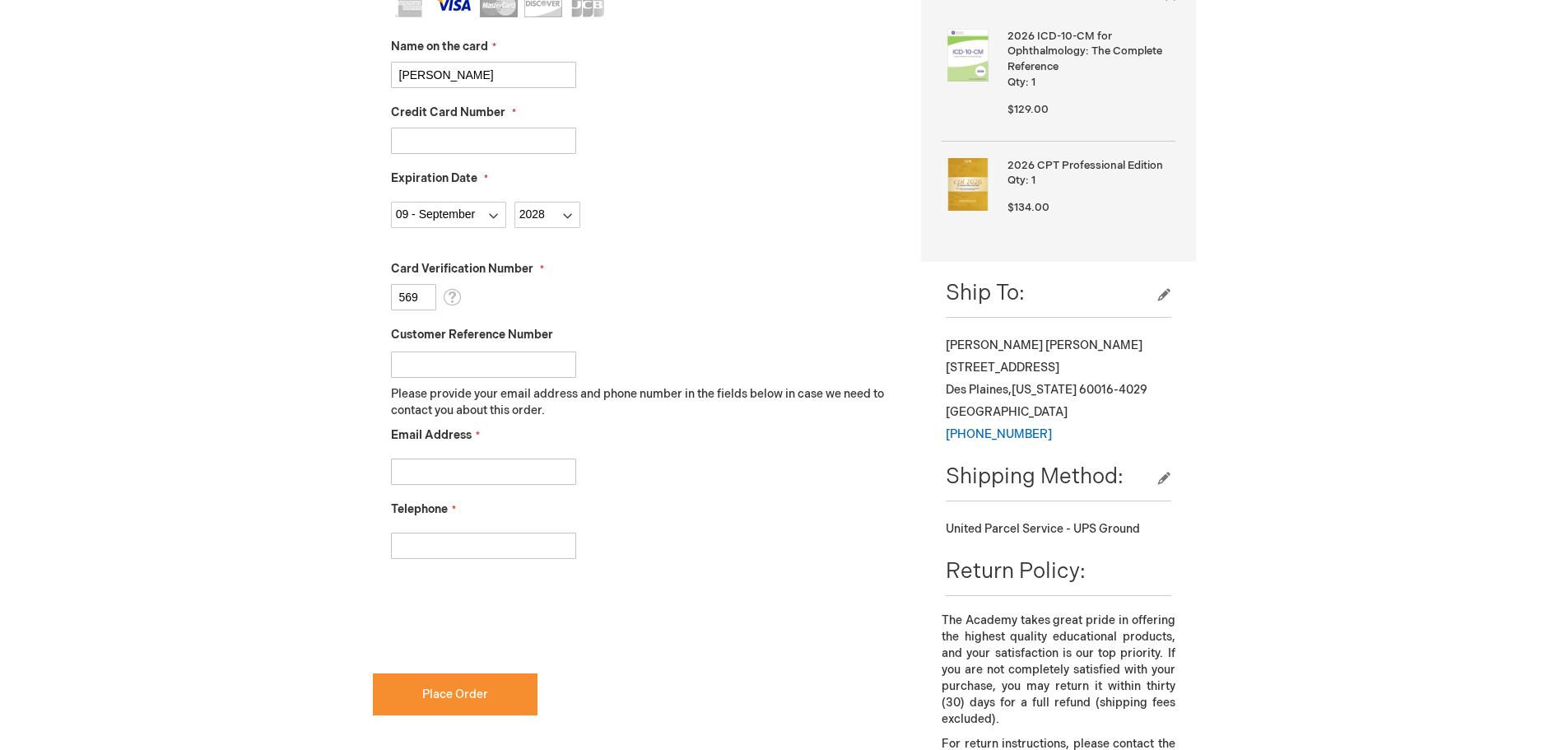
type input "569"
click at [410, 371] on input "Customer Reference Number" at bounding box center [483, 365] width 185 height 27
type input "jkatz@tmcfs.com"
click at [420, 464] on input "Email Address" at bounding box center [483, 472] width 185 height 27
drag, startPoint x: 488, startPoint y: 362, endPoint x: 333, endPoint y: 391, distance: 157.7
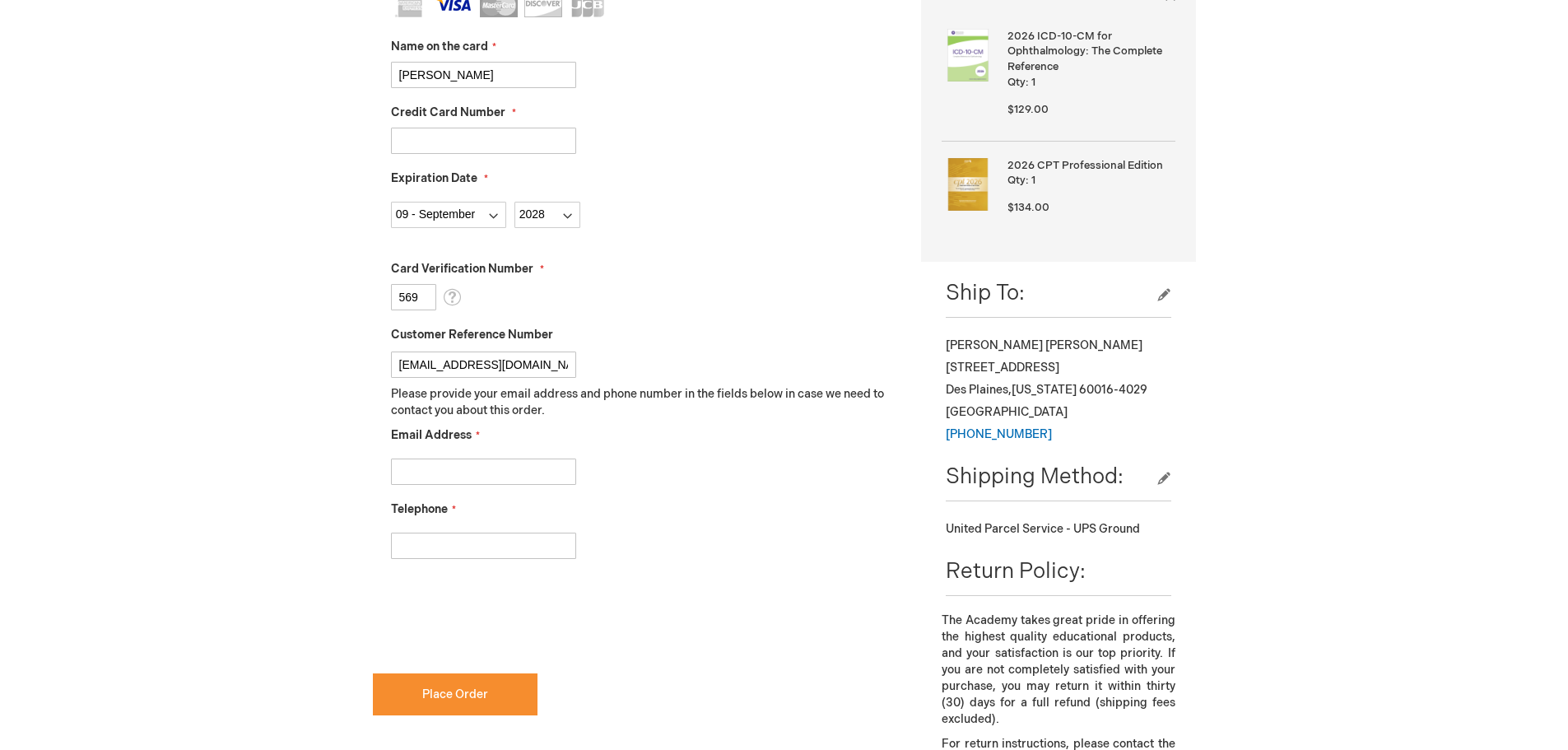
click at [333, 391] on div "[PERSON_NAME] Log Out Search My Cart 2 2 items CLOSE RECENTLY ADDED ITEM(S) Clo…" at bounding box center [784, 437] width 1568 height 1862
click at [426, 466] on input "Email Address" at bounding box center [483, 472] width 185 height 27
paste input "jkatz@tmcfs.com"
type input "jkatz@tmcfs.com"
click at [413, 537] on input "Telephone" at bounding box center [483, 546] width 185 height 27
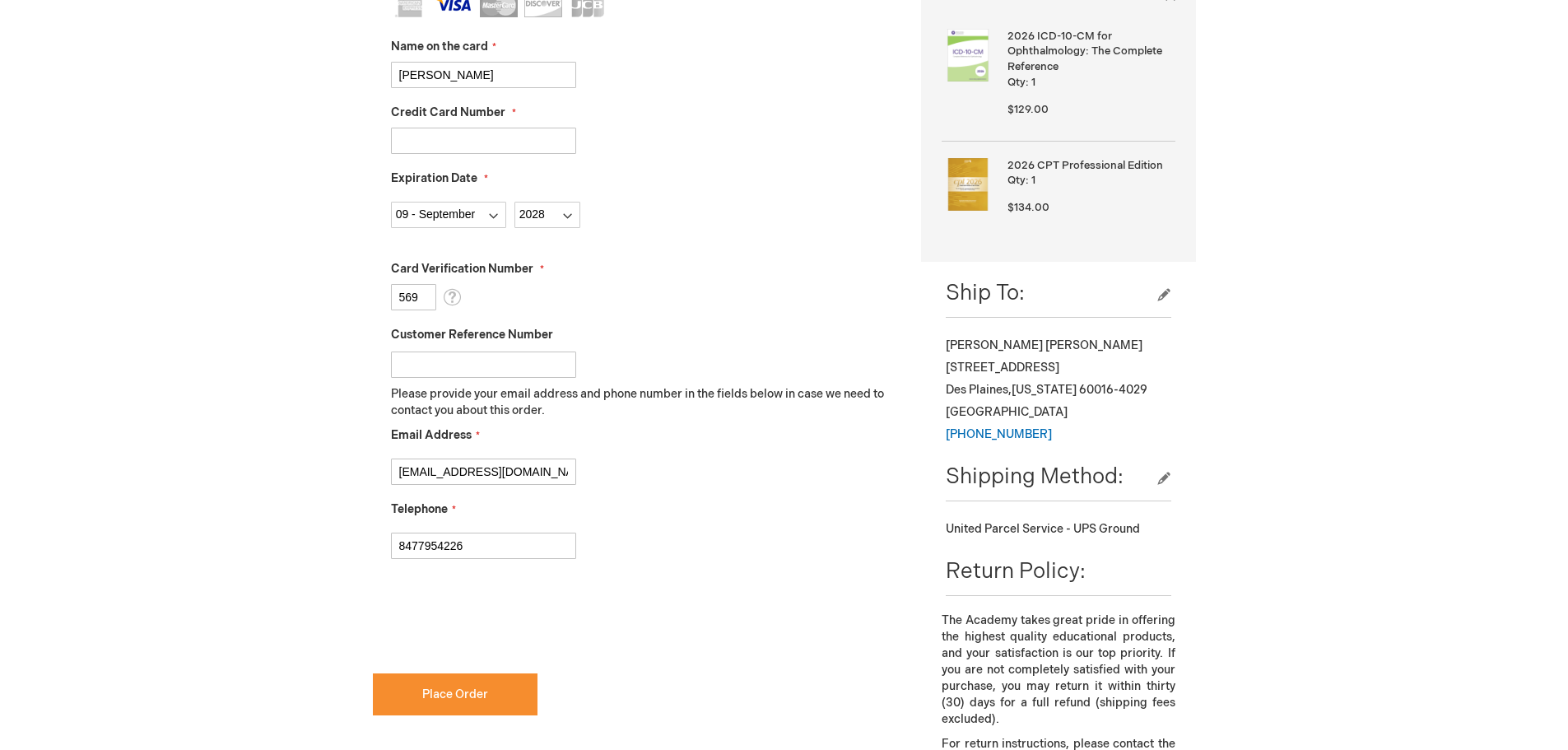
type input "8477954226"
checkbox input "true"
click at [468, 697] on span "Place Order" at bounding box center [455, 694] width 66 height 14
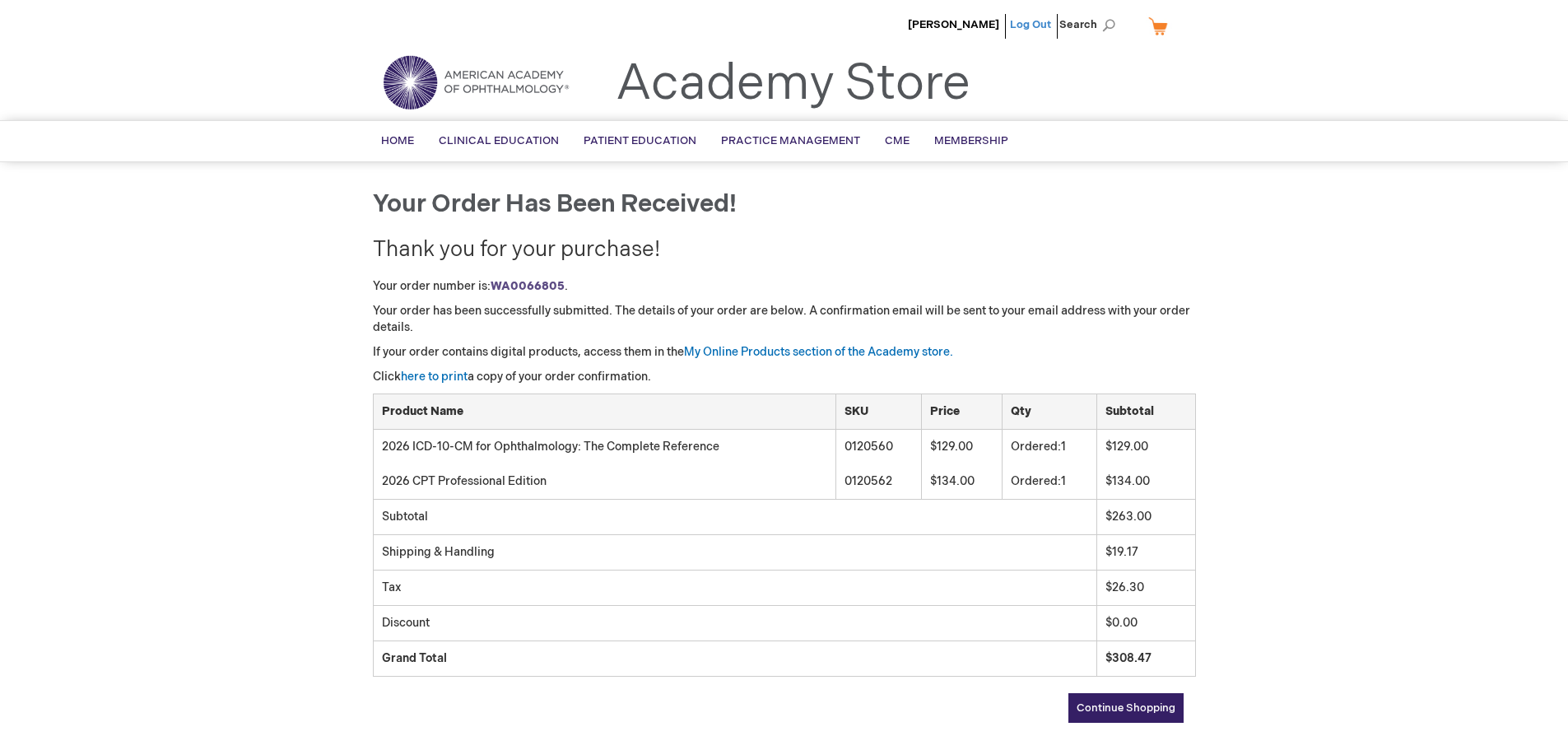
click at [1030, 23] on link "Log Out" at bounding box center [1029, 25] width 41 height 13
